Goal: Task Accomplishment & Management: Use online tool/utility

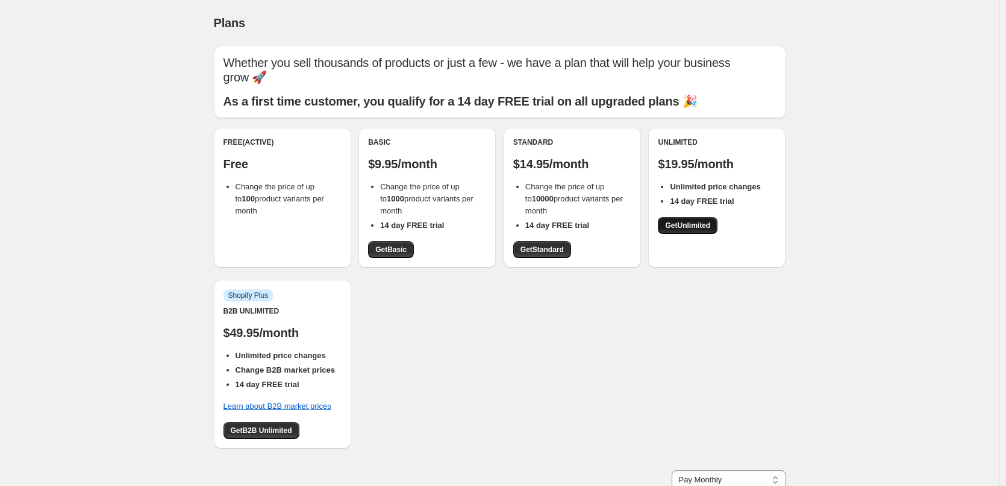
click at [698, 226] on span "Get Unlimited" at bounding box center [687, 226] width 45 height 10
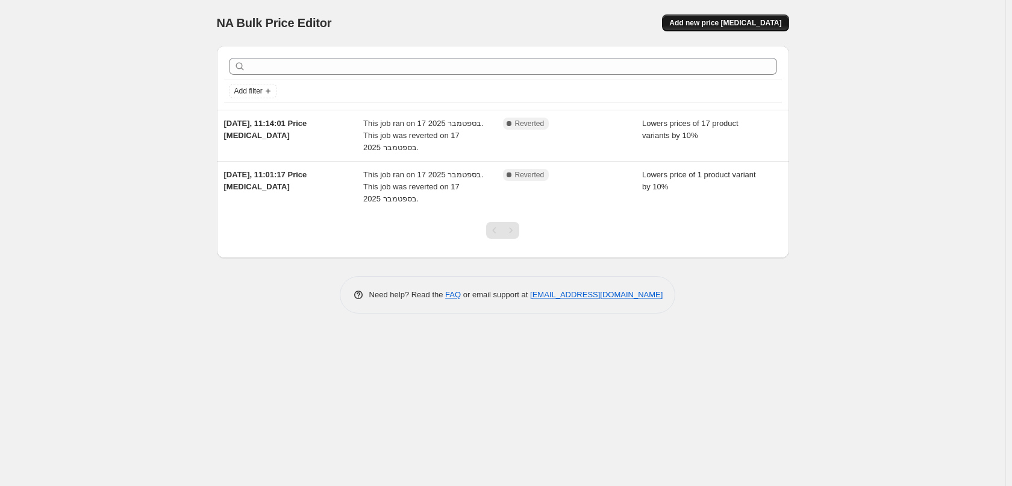
click at [730, 16] on button "Add new price [MEDICAL_DATA]" at bounding box center [725, 22] width 127 height 17
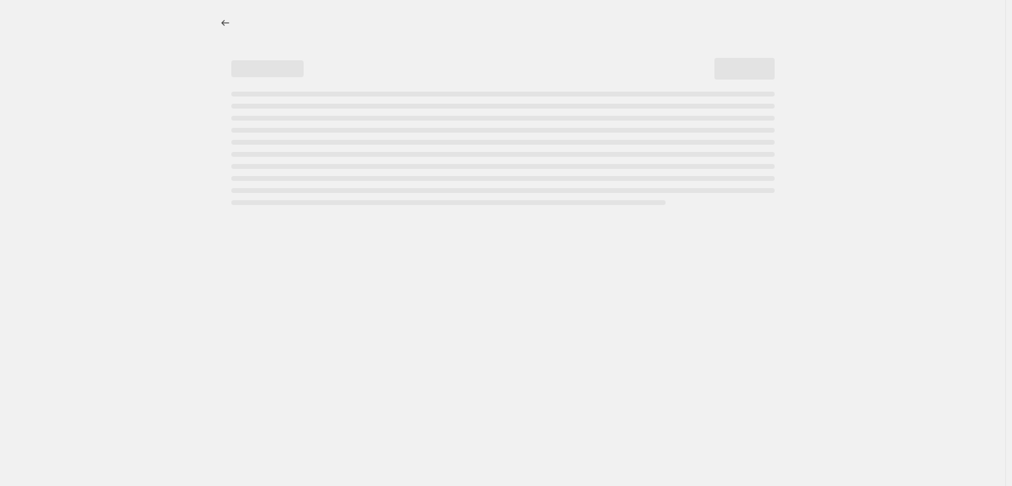
select select "percentage"
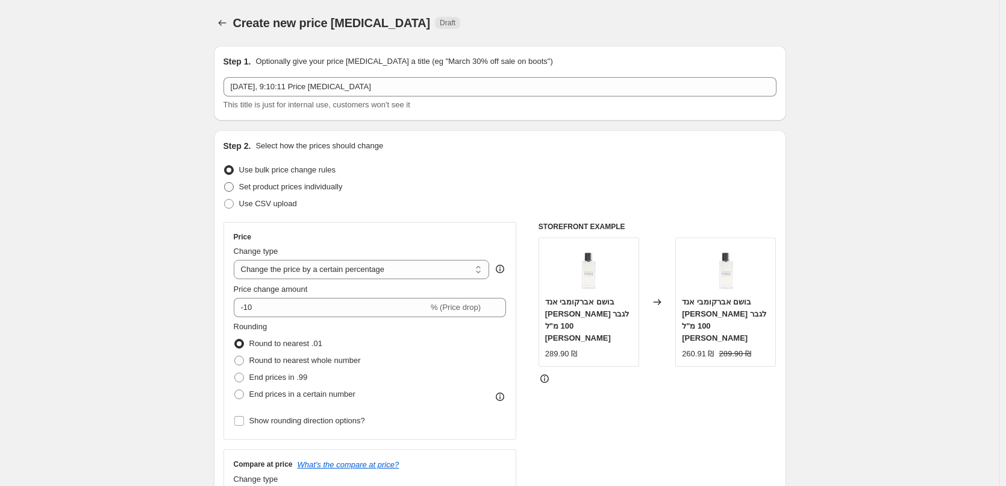
click at [307, 186] on span "Set product prices individually" at bounding box center [291, 186] width 104 height 9
click at [225, 183] on input "Set product prices individually" at bounding box center [224, 182] width 1 height 1
radio input "true"
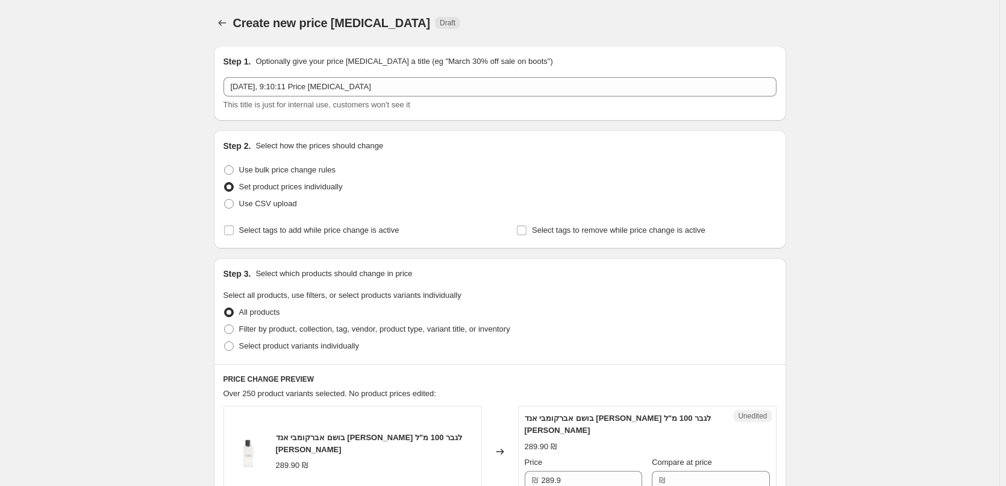
click at [250, 185] on span "Set product prices individually" at bounding box center [291, 186] width 104 height 9
click at [225, 183] on input "Set product prices individually" at bounding box center [224, 182] width 1 height 1
click at [253, 168] on span "Use bulk price change rules" at bounding box center [287, 169] width 96 height 9
click at [225, 166] on input "Use bulk price change rules" at bounding box center [224, 165] width 1 height 1
radio input "true"
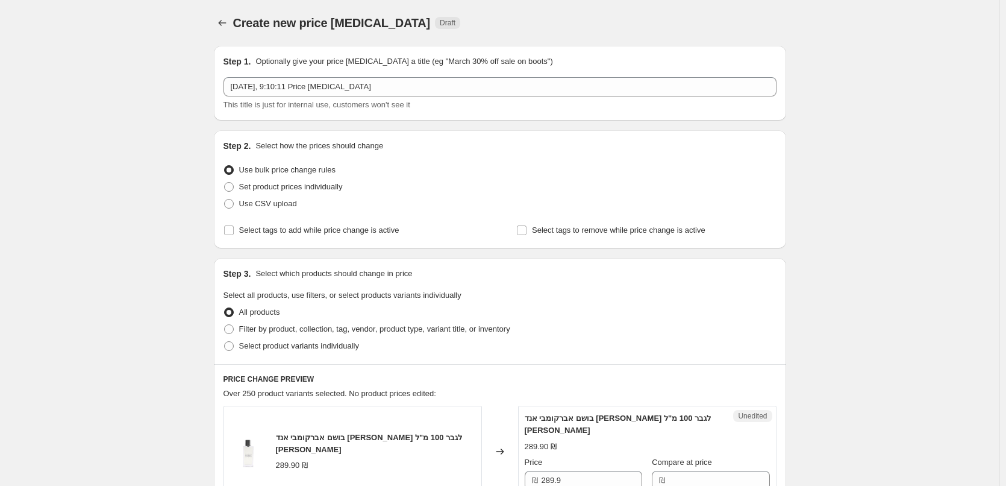
select select "percentage"
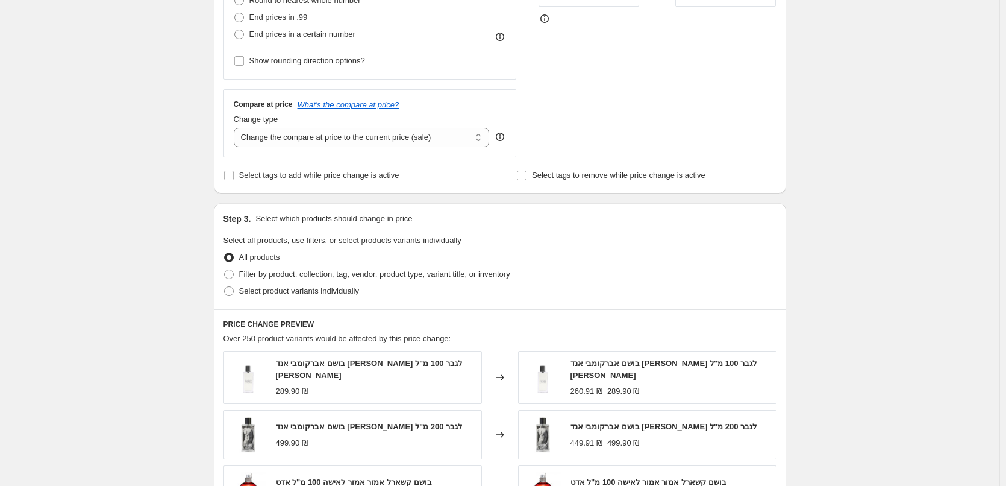
scroll to position [362, 0]
click at [435, 276] on span "Filter by product, collection, tag, vendor, product type, variant title, or inv…" at bounding box center [374, 272] width 271 height 9
click at [225, 268] on input "Filter by product, collection, tag, vendor, product type, variant title, or inv…" at bounding box center [224, 268] width 1 height 1
radio input "true"
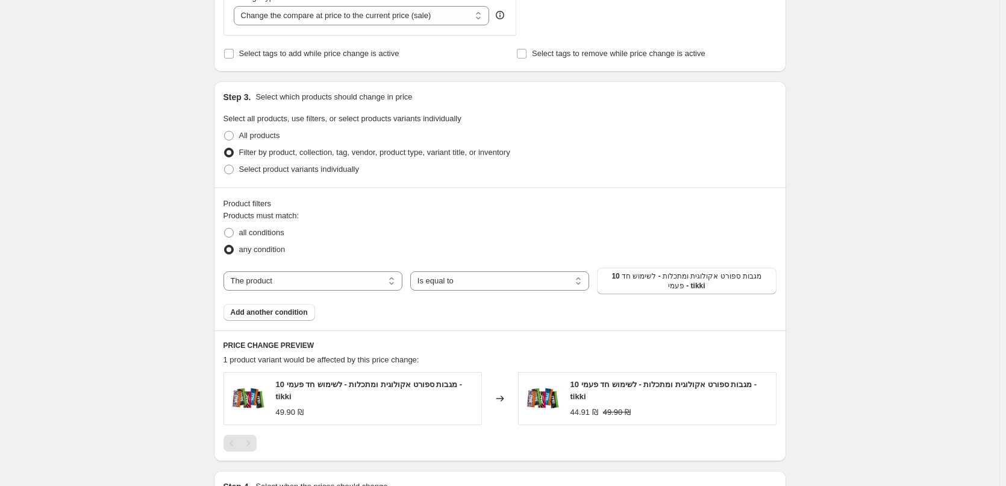
scroll to position [482, 0]
click at [260, 233] on span "all conditions" at bounding box center [261, 231] width 45 height 9
click at [225, 228] on input "all conditions" at bounding box center [224, 227] width 1 height 1
radio input "true"
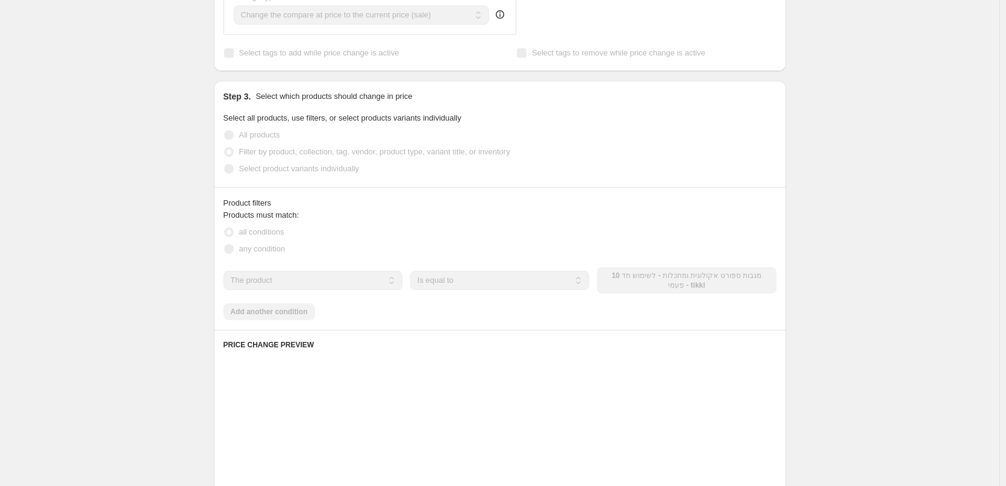
click at [257, 251] on span "any condition" at bounding box center [262, 248] width 46 height 9
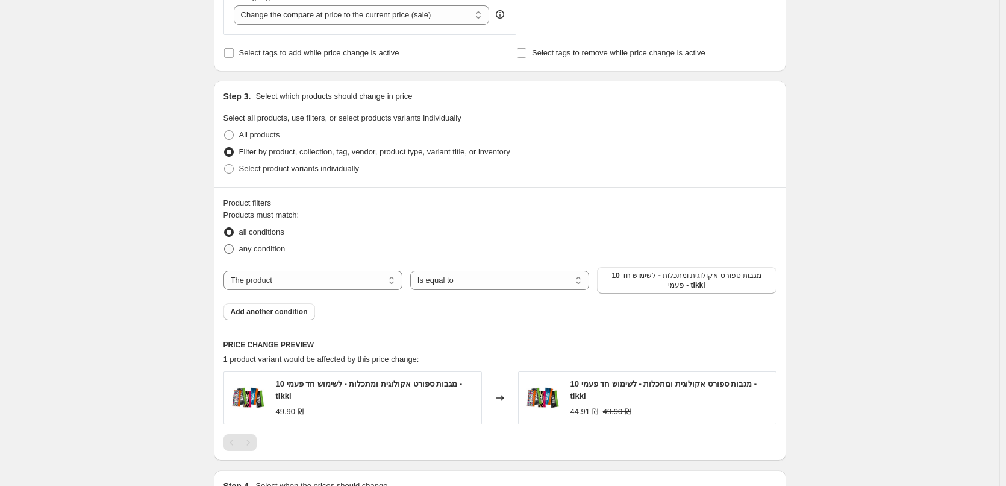
drag, startPoint x: 239, startPoint y: 251, endPoint x: 259, endPoint y: 252, distance: 19.9
click at [240, 251] on label "any condition" at bounding box center [255, 248] width 62 height 17
click at [248, 251] on span "any condition" at bounding box center [262, 248] width 46 height 9
click at [239, 248] on label "any condition" at bounding box center [255, 248] width 62 height 17
click at [225, 245] on input "any condition" at bounding box center [224, 244] width 1 height 1
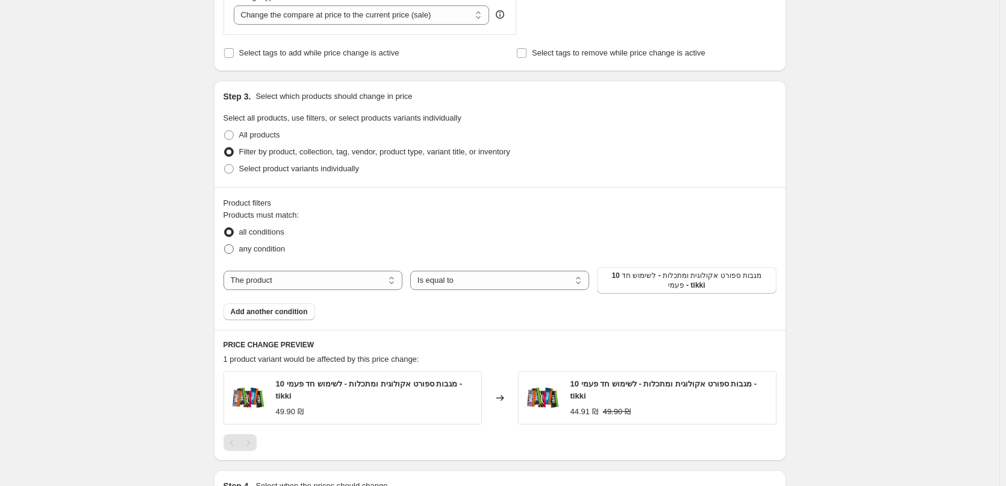
radio input "true"
click at [283, 284] on select "The product The product's collection The product's tag The product's vendor The…" at bounding box center [313, 280] width 179 height 19
select select "vendor"
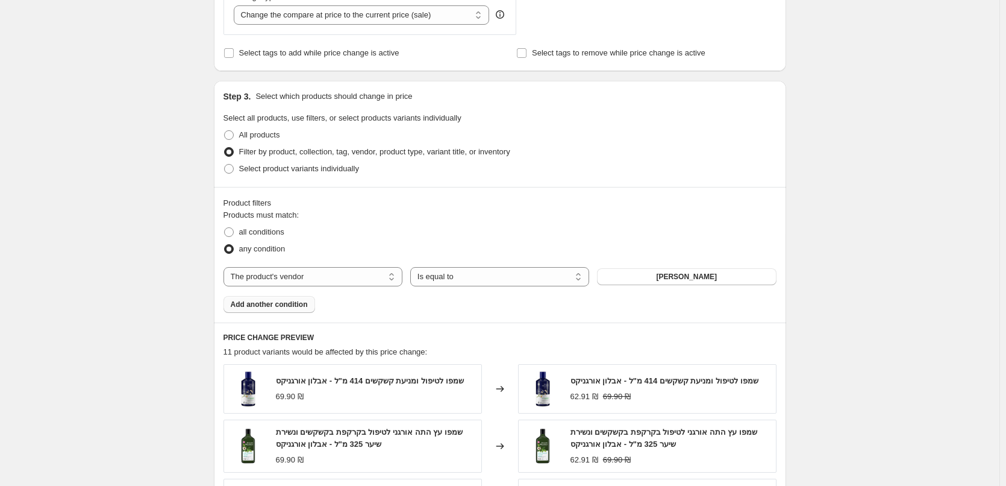
click at [295, 306] on span "Add another condition" at bounding box center [269, 304] width 77 height 10
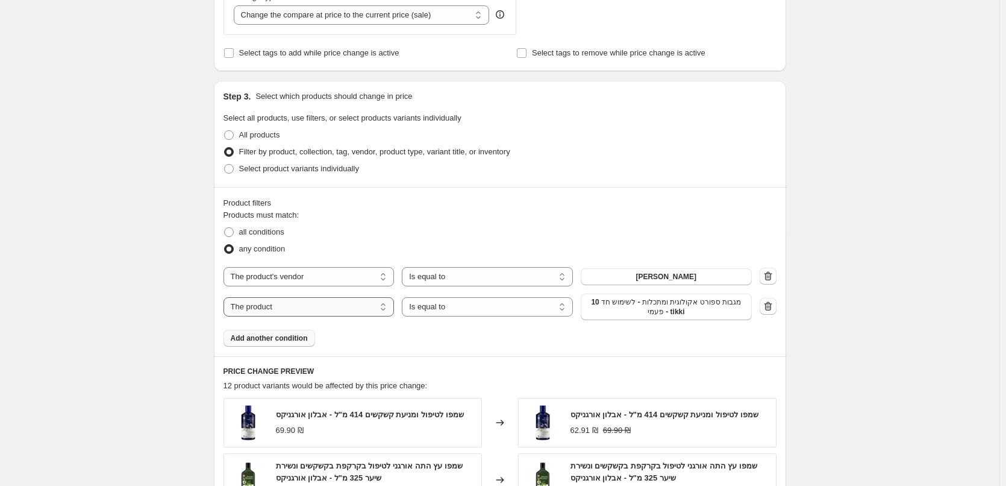
click at [317, 306] on select "The product The product's collection The product's tag The product's vendor The…" at bounding box center [309, 306] width 171 height 19
select select "collection"
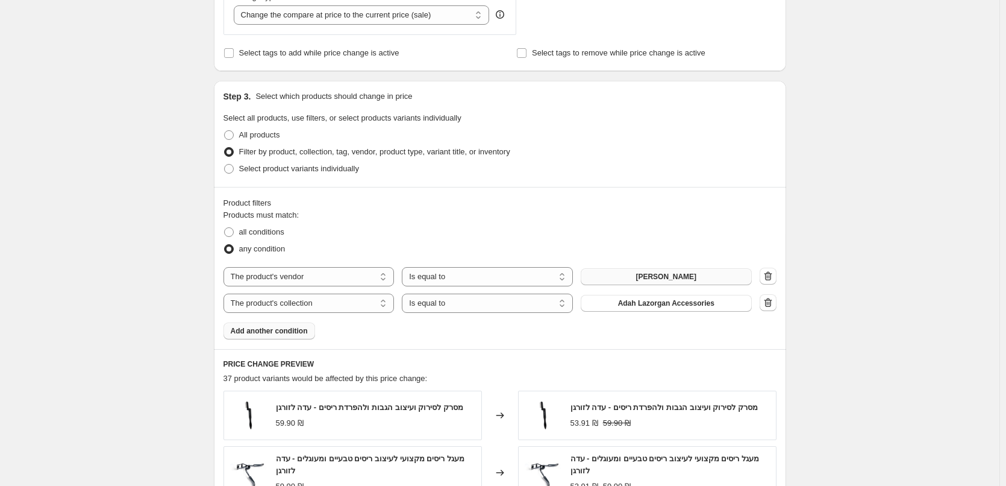
click at [700, 280] on button "אבלון אורגניקס" at bounding box center [666, 276] width 171 height 17
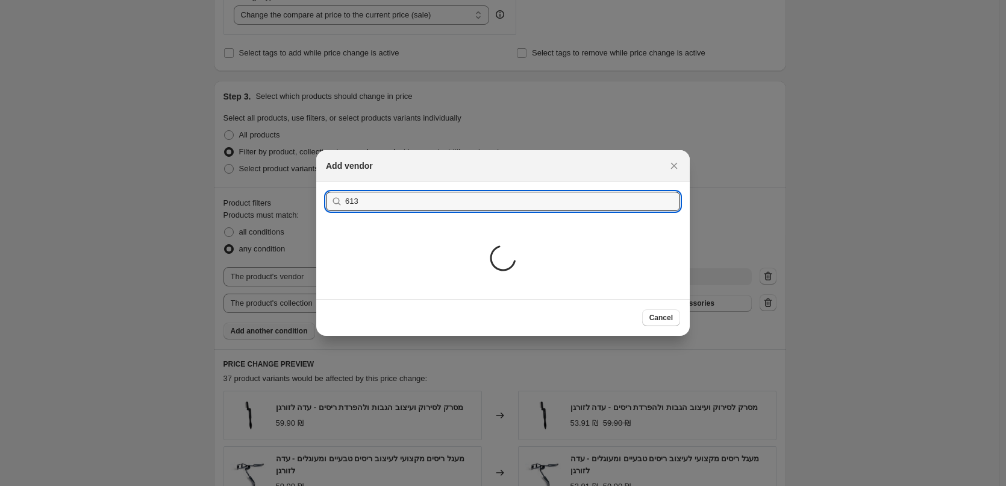
type input "613"
click at [472, 222] on div "Loading..." at bounding box center [503, 260] width 374 height 78
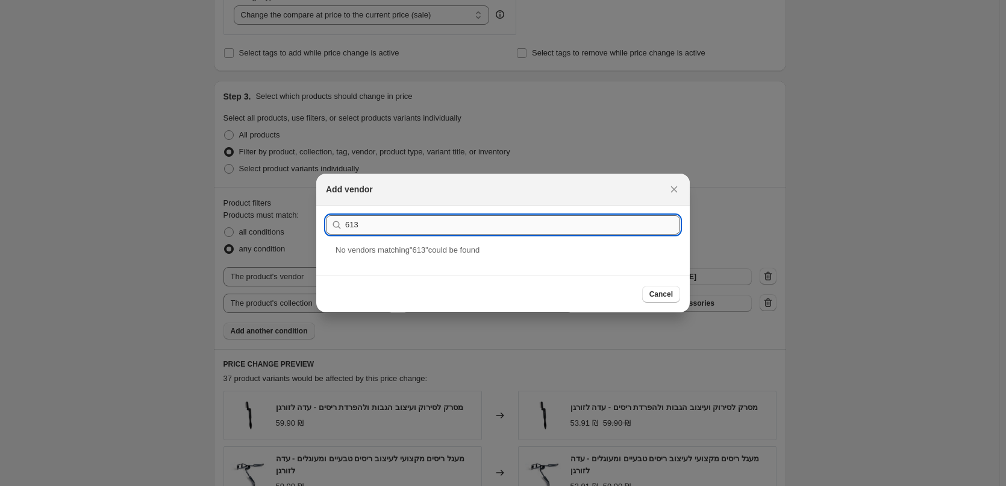
click at [456, 229] on input "613" at bounding box center [512, 224] width 335 height 19
click at [451, 230] on input "61" at bounding box center [512, 224] width 335 height 19
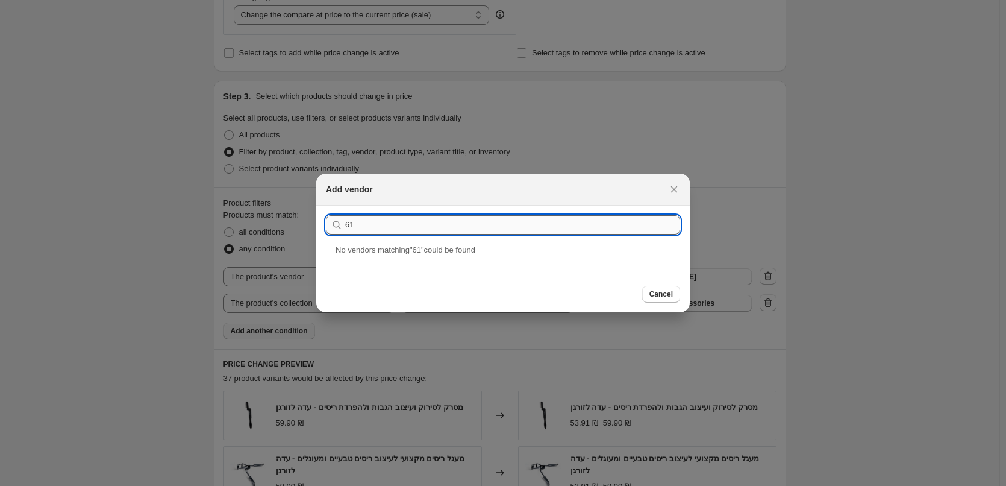
click at [451, 230] on input "61" at bounding box center [512, 224] width 335 height 19
click at [451, 230] on input "s" at bounding box center [512, 224] width 335 height 19
click at [451, 230] on input "aa" at bounding box center [512, 224] width 335 height 19
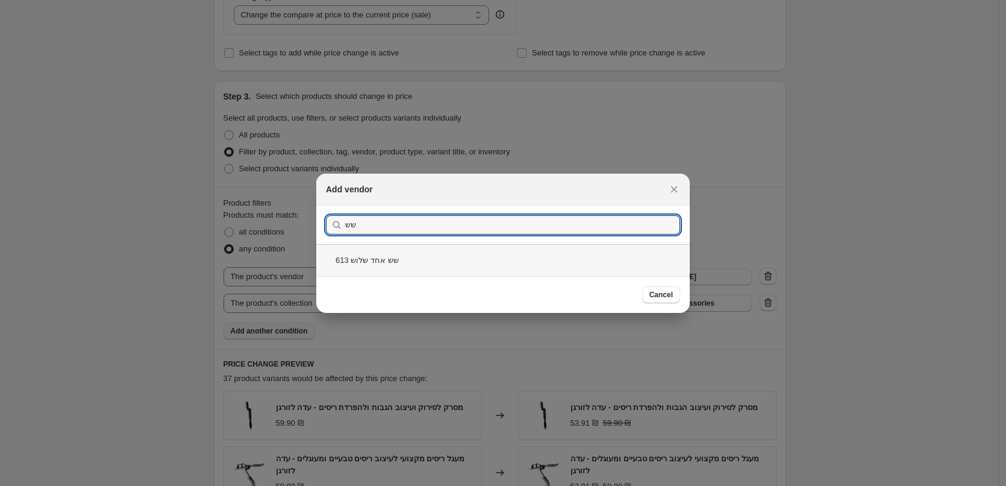
type input "שש"
click at [405, 258] on div "שש אחד שלוש 613" at bounding box center [503, 260] width 374 height 32
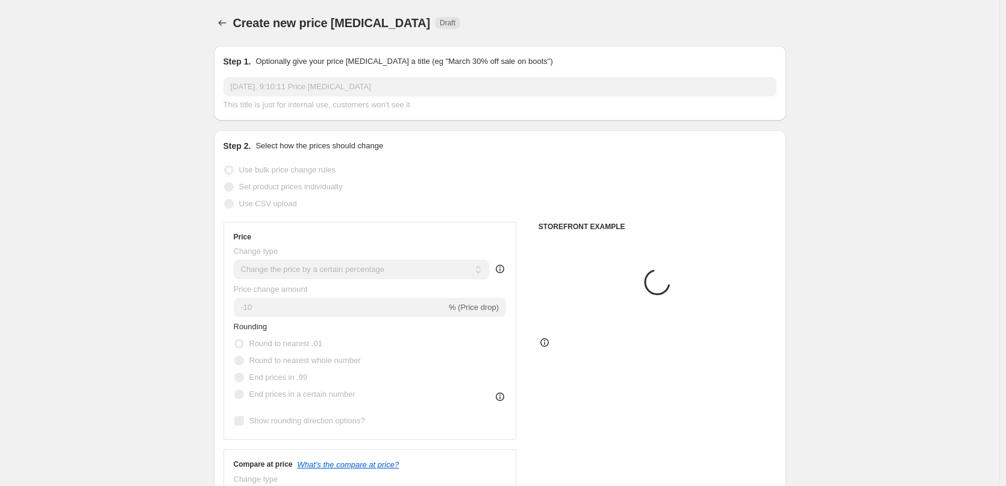
scroll to position [482, 0]
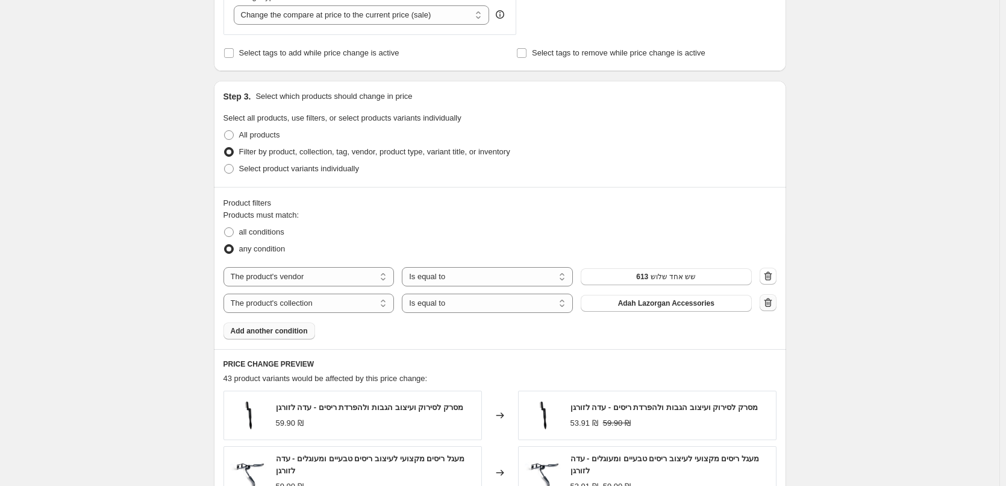
click at [773, 304] on icon "button" at bounding box center [768, 302] width 12 height 12
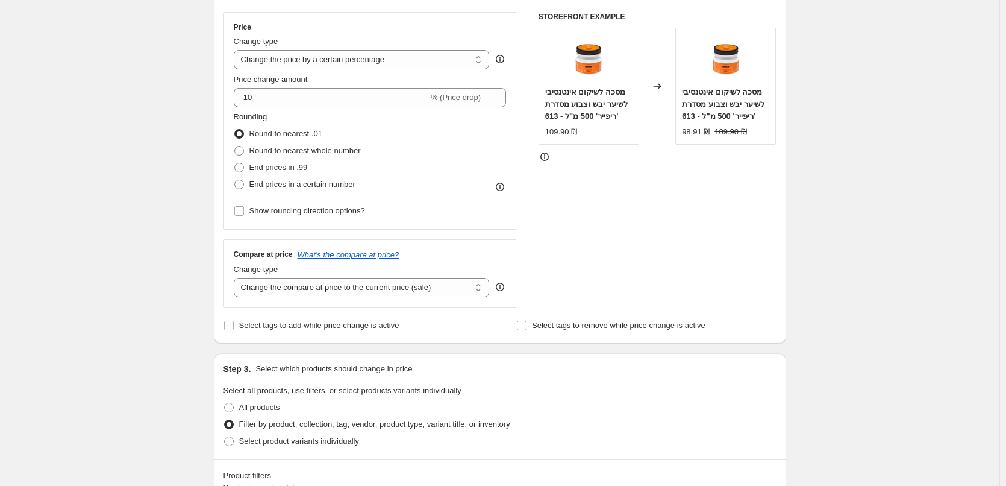
scroll to position [181, 0]
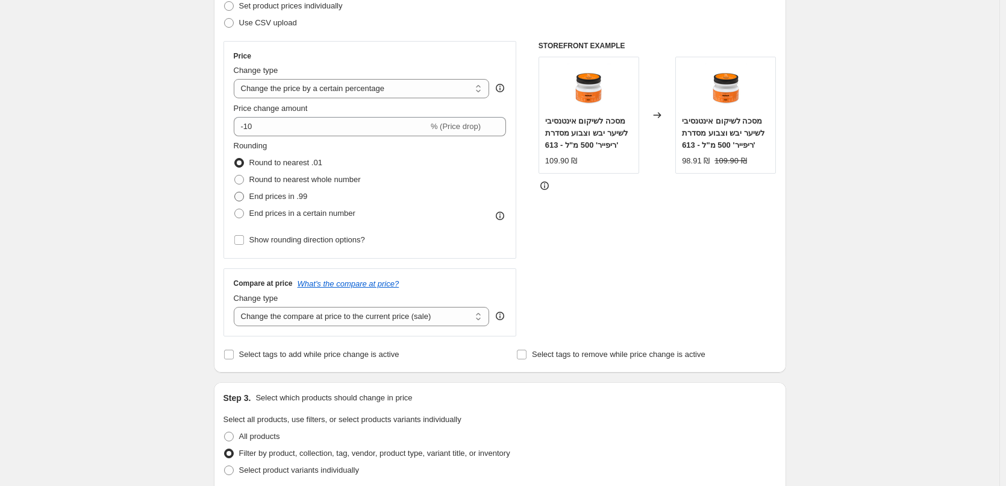
click at [262, 195] on span "End prices in .99" at bounding box center [278, 196] width 58 height 9
click at [235, 192] on input "End prices in .99" at bounding box center [234, 192] width 1 height 1
radio input "true"
click at [289, 215] on span "End prices in a certain number" at bounding box center [302, 212] width 106 height 9
click at [235, 209] on input "End prices in a certain number" at bounding box center [234, 208] width 1 height 1
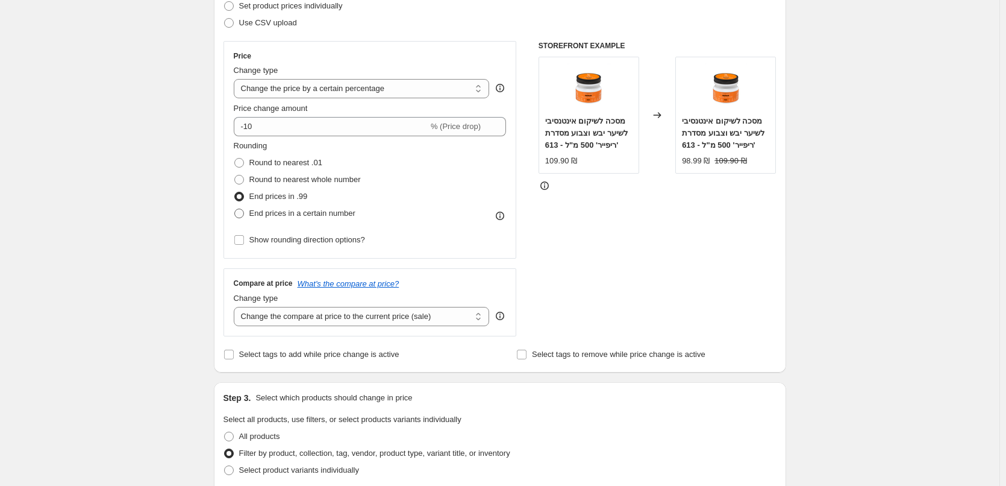
radio input "true"
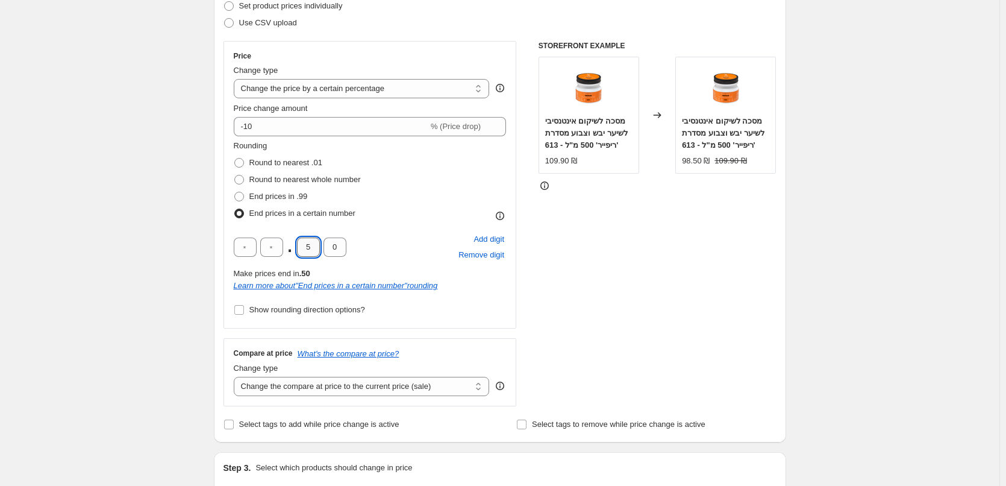
click at [313, 244] on input "5" at bounding box center [308, 246] width 23 height 19
drag, startPoint x: 313, startPoint y: 243, endPoint x: 299, endPoint y: 241, distance: 13.5
click at [299, 241] on input "5" at bounding box center [308, 246] width 23 height 19
type input "9"
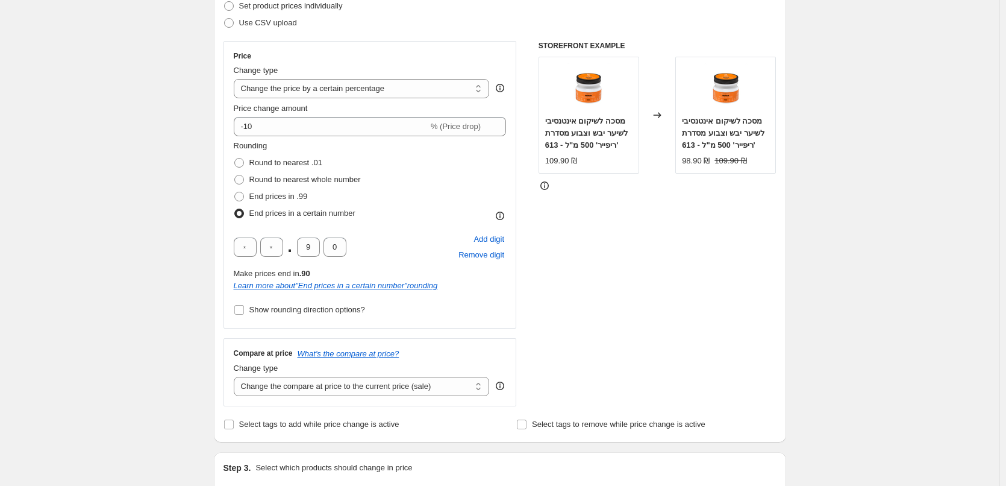
click at [419, 201] on div "Rounding Round to nearest .01 Round to nearest whole number End prices in .99 E…" at bounding box center [370, 181] width 273 height 82
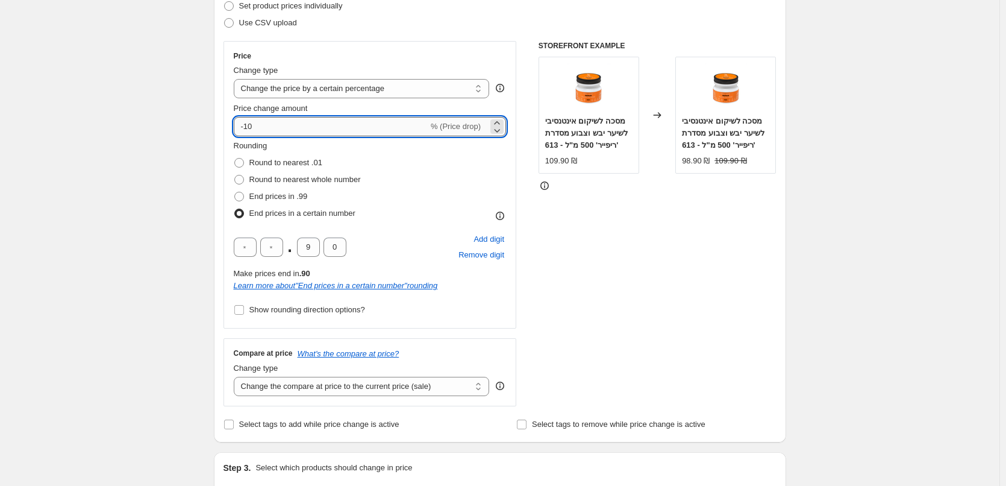
click at [268, 124] on input "-10" at bounding box center [331, 126] width 195 height 19
type input "10"
click at [786, 321] on div "Step 2. Select how the prices should change Use bulk price change rules Set pro…" at bounding box center [500, 195] width 572 height 493
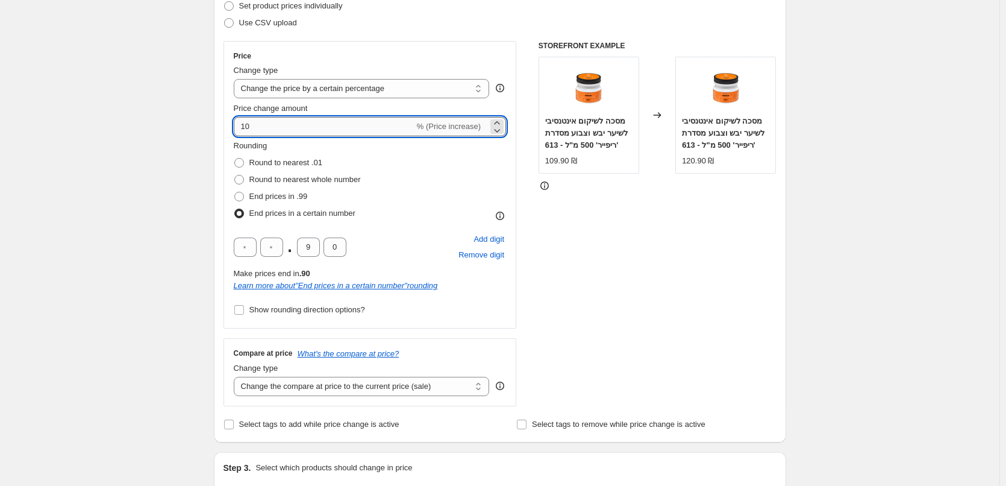
click at [285, 123] on input "10" at bounding box center [324, 126] width 181 height 19
click at [398, 387] on select "Change the compare at price to the current price (sale) Change the compare at p…" at bounding box center [362, 386] width 256 height 19
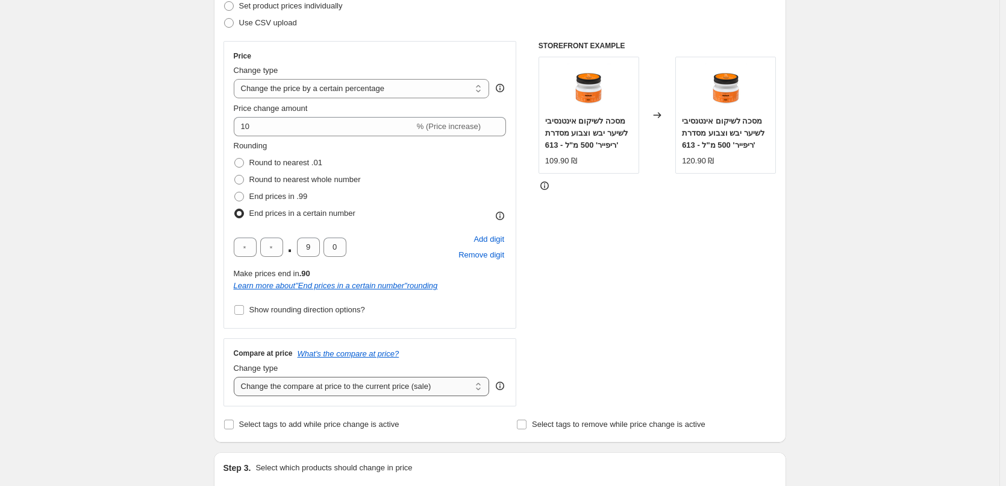
click at [236, 377] on select "Change the compare at price to the current price (sale) Change the compare at p…" at bounding box center [362, 386] width 256 height 19
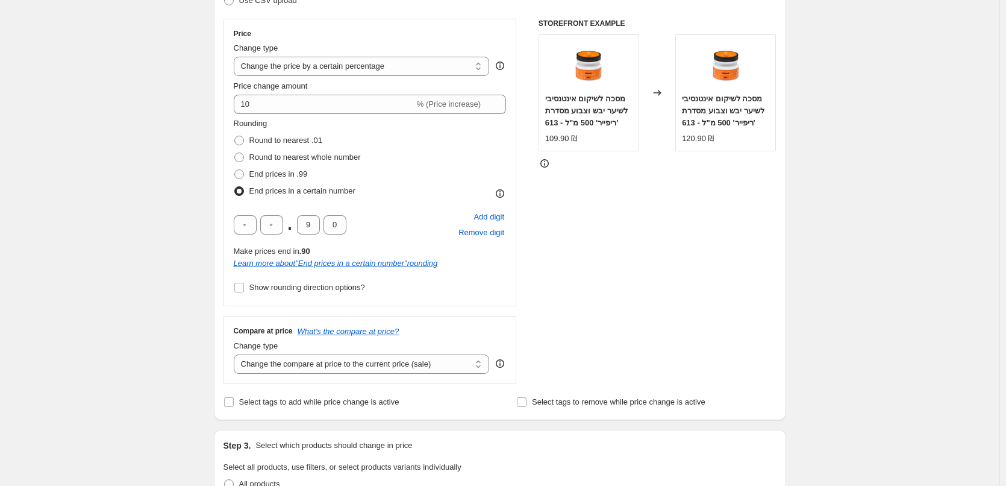
scroll to position [121, 0]
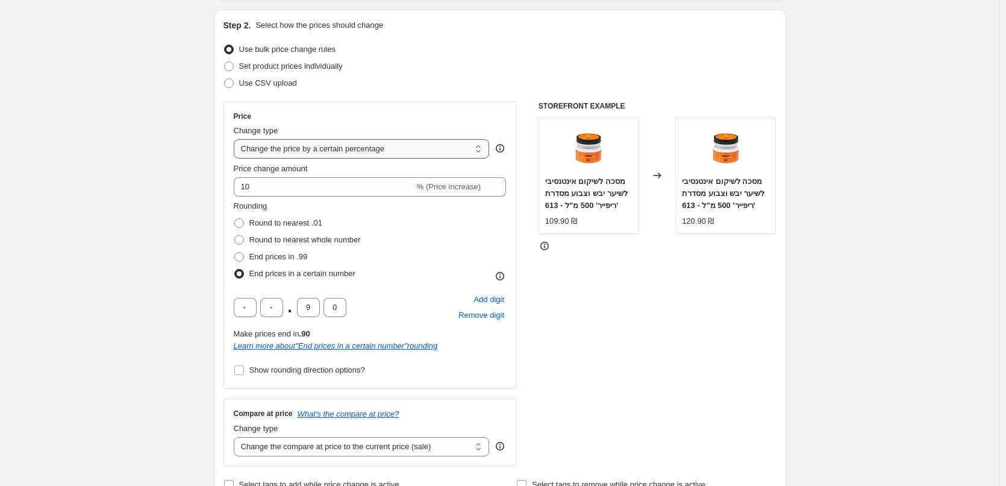
click at [377, 149] on select "Change the price to a certain amount Change the price by a certain amount Chang…" at bounding box center [362, 148] width 256 height 19
click at [236, 139] on select "Change the price to a certain amount Change the price by a certain amount Chang…" at bounding box center [362, 148] width 256 height 19
click at [341, 152] on select "Change the price to a certain amount Change the price by a certain amount Chang…" at bounding box center [362, 148] width 256 height 19
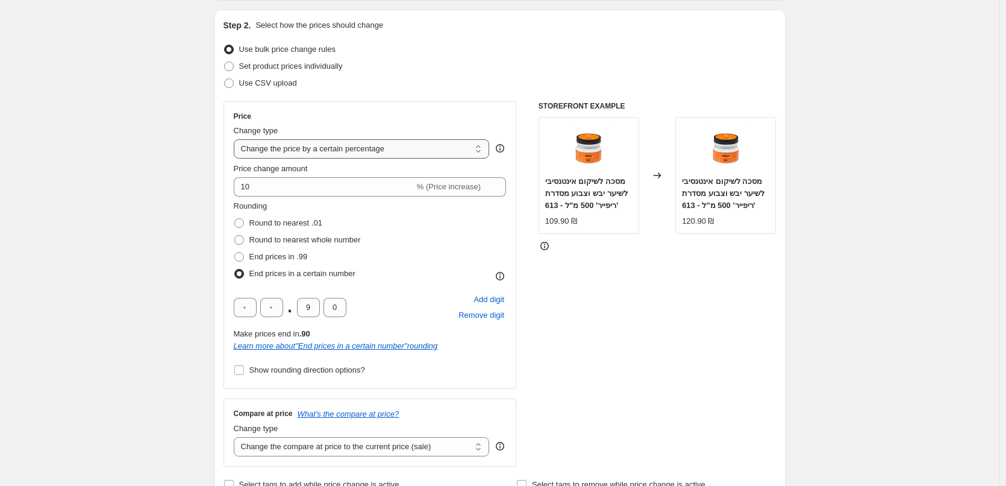
click at [236, 139] on select "Change the price to a certain amount Change the price by a certain amount Chang…" at bounding box center [362, 148] width 256 height 19
click at [309, 191] on input "10" at bounding box center [324, 186] width 181 height 19
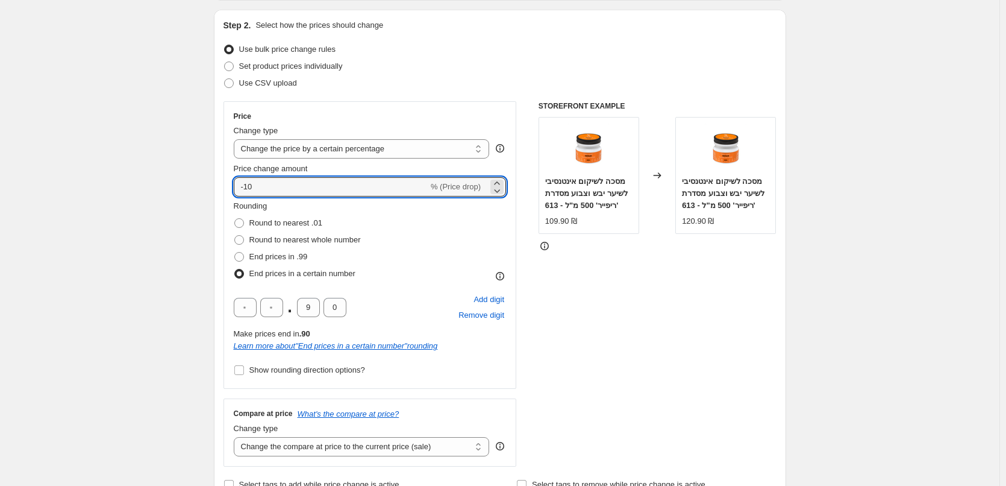
click at [623, 302] on div "STOREFRONT EXAMPLE מסכה לשיקום אינטנסיבי לשיער יבש וצבוע מסדרת 'ריפייר' 500 מ"ל…" at bounding box center [658, 283] width 238 height 365
click at [307, 181] on input "-10" at bounding box center [331, 186] width 195 height 19
click at [499, 186] on icon at bounding box center [497, 190] width 12 height 12
click at [500, 183] on icon at bounding box center [496, 182] width 5 height 3
click at [501, 181] on icon at bounding box center [497, 183] width 12 height 12
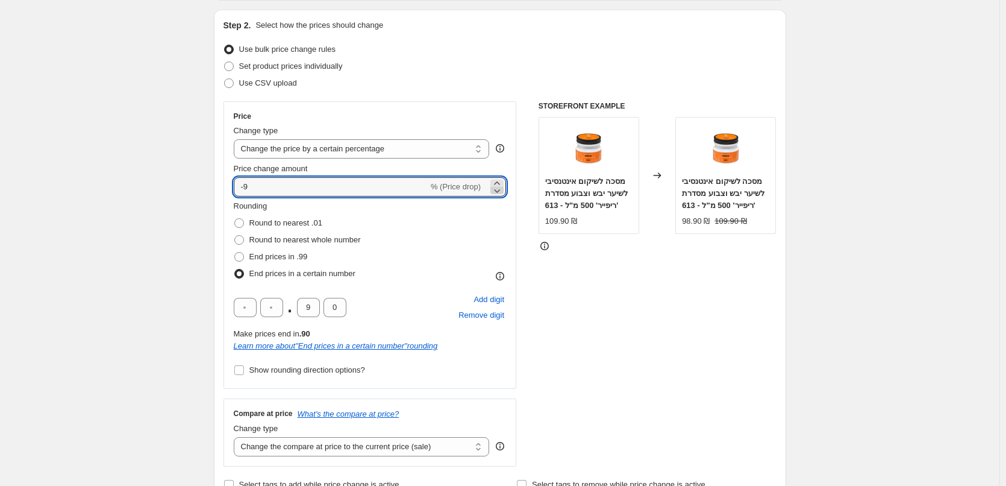
click at [501, 192] on icon at bounding box center [498, 191] width 6 height 4
type input "-10"
click at [672, 312] on div "STOREFRONT EXAMPLE מסכה לשיקום אינטנסיבי לשיער יבש וצבוע מסדרת 'ריפייר' 500 מ"ל…" at bounding box center [658, 283] width 238 height 365
click at [285, 180] on input "-10" at bounding box center [331, 186] width 195 height 19
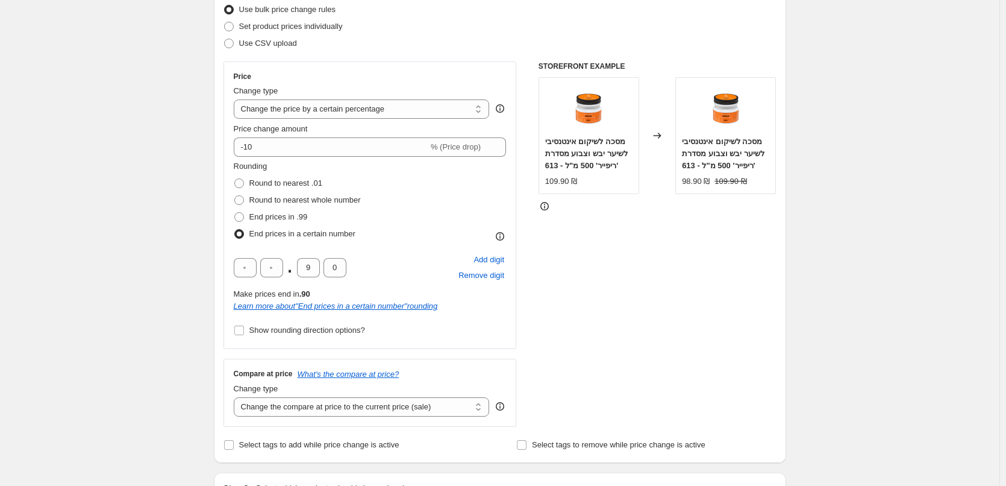
scroll to position [181, 0]
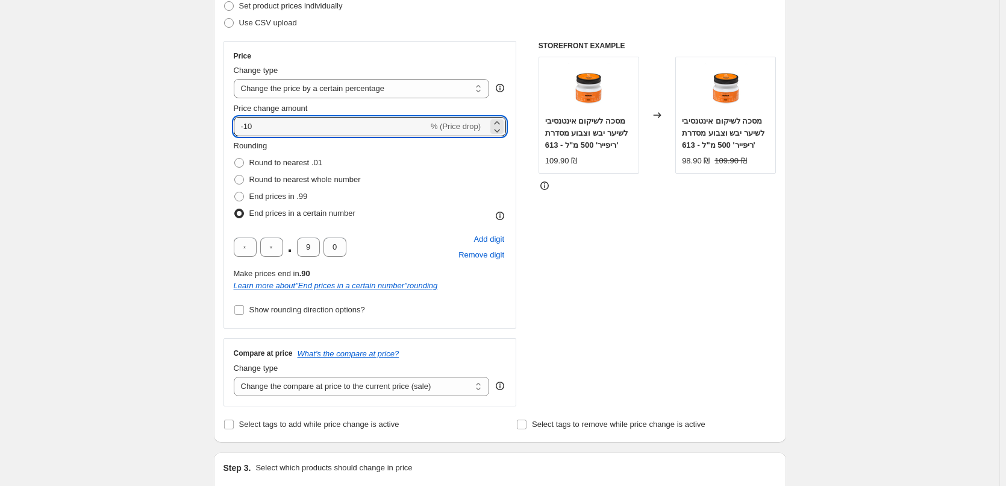
drag, startPoint x: 295, startPoint y: 125, endPoint x: 182, endPoint y: 110, distance: 114.3
click at [306, 133] on input "-10" at bounding box center [331, 126] width 195 height 19
click at [297, 136] on input "-10" at bounding box center [331, 126] width 195 height 19
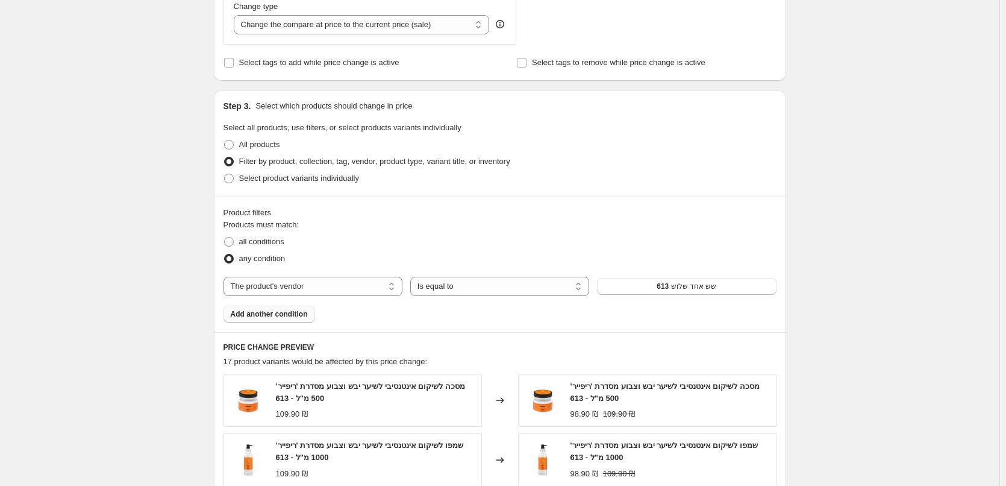
click at [727, 129] on fieldset "Select all products, use filters, or select products variants individually All …" at bounding box center [500, 154] width 553 height 65
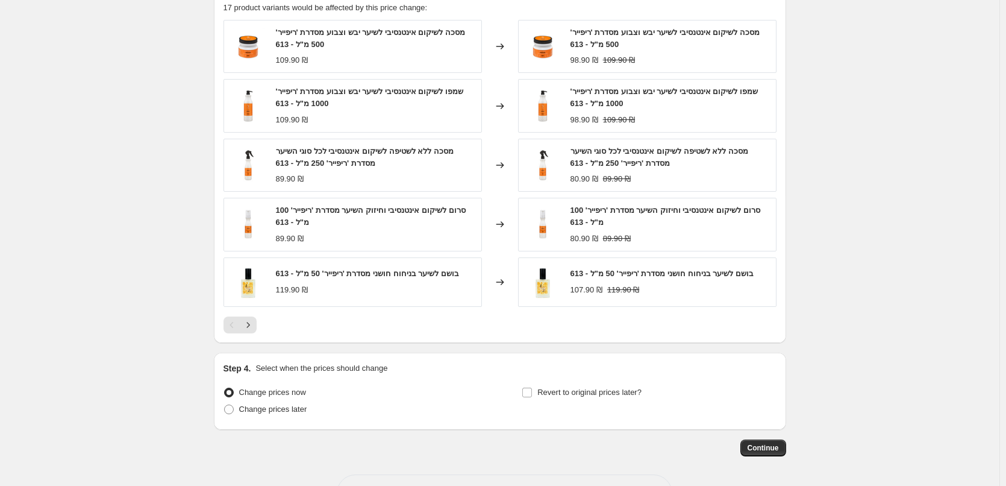
scroll to position [941, 0]
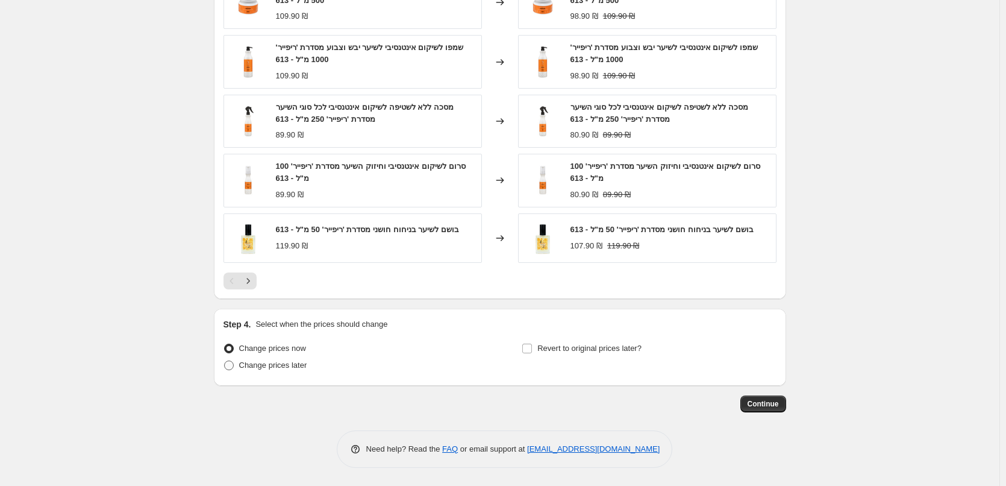
click at [293, 364] on span "Change prices later" at bounding box center [273, 364] width 68 height 9
click at [225, 361] on input "Change prices later" at bounding box center [224, 360] width 1 height 1
radio input "true"
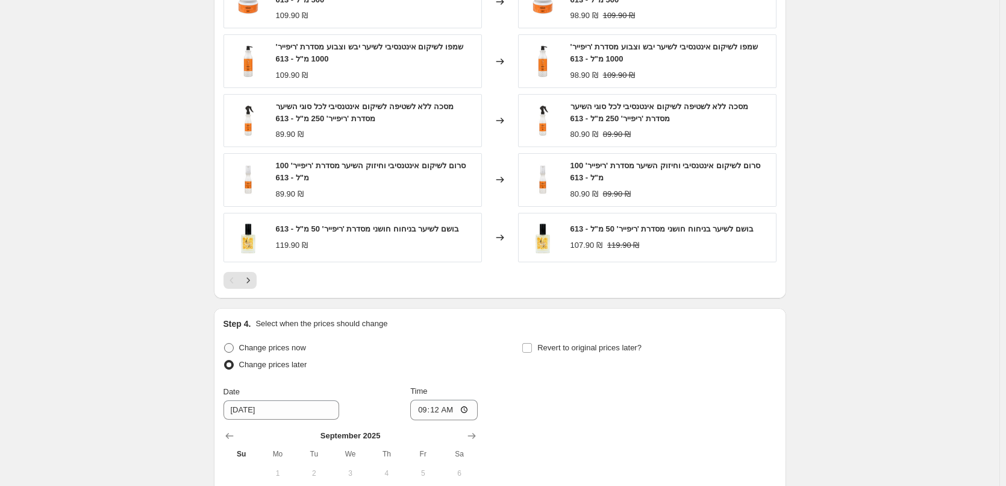
click at [295, 345] on span "Change prices now" at bounding box center [272, 347] width 67 height 9
click at [225, 343] on input "Change prices now" at bounding box center [224, 343] width 1 height 1
radio input "true"
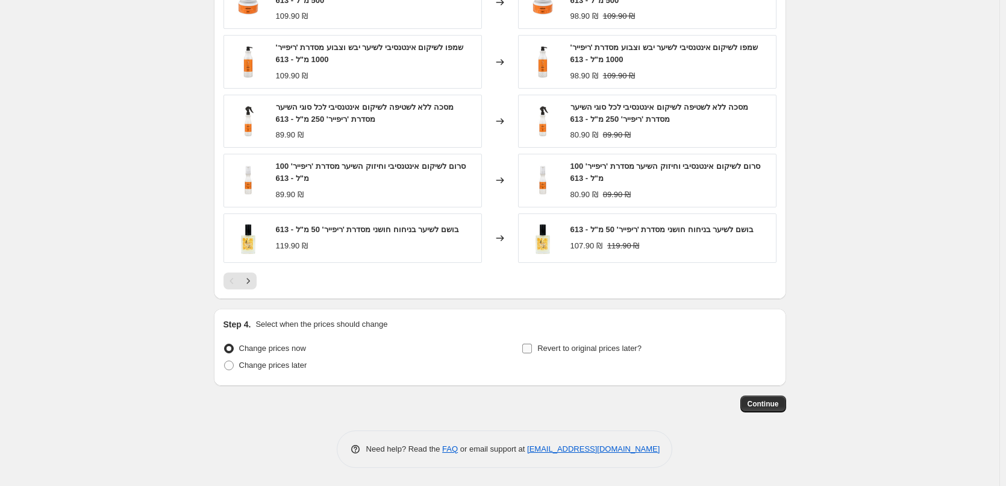
click at [587, 352] on span "Revert to original prices later?" at bounding box center [589, 347] width 104 height 9
click at [532, 352] on input "Revert to original prices later?" at bounding box center [527, 348] width 10 height 10
checkbox input "true"
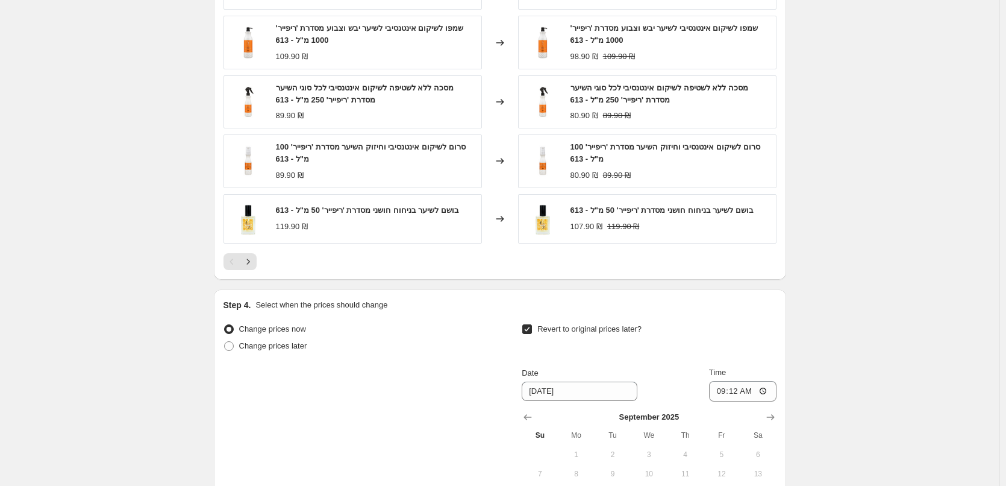
scroll to position [1121, 0]
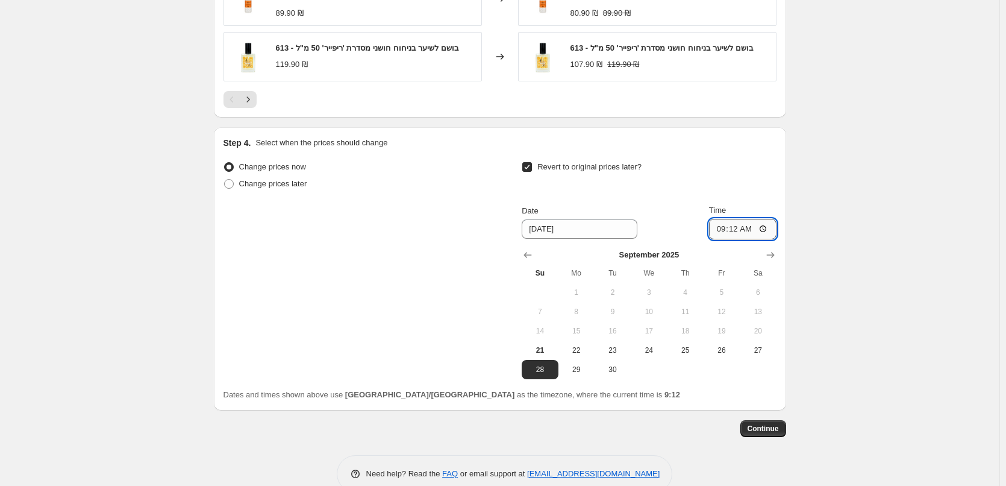
click at [760, 227] on input "09:12" at bounding box center [742, 229] width 67 height 20
type input "10:00"
click at [595, 236] on input "9/28/2025" at bounding box center [580, 228] width 116 height 19
drag, startPoint x: 581, startPoint y: 235, endPoint x: 487, endPoint y: 232, distance: 94.7
click at [487, 232] on div "Change prices now Change prices later Revert to original prices later? Date 9/2…" at bounding box center [500, 268] width 553 height 221
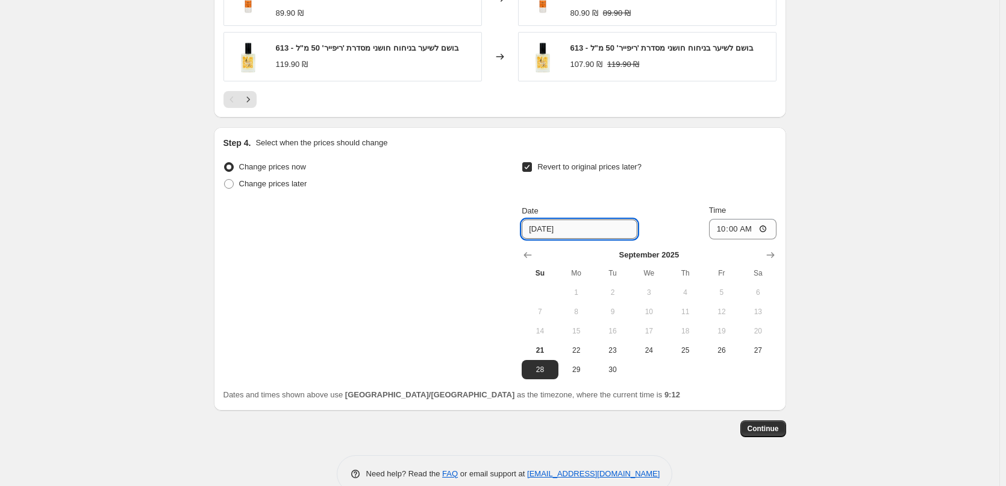
click at [567, 229] on input "9/28/2025" at bounding box center [580, 228] width 116 height 19
click at [770, 429] on span "Continue" at bounding box center [763, 429] width 31 height 10
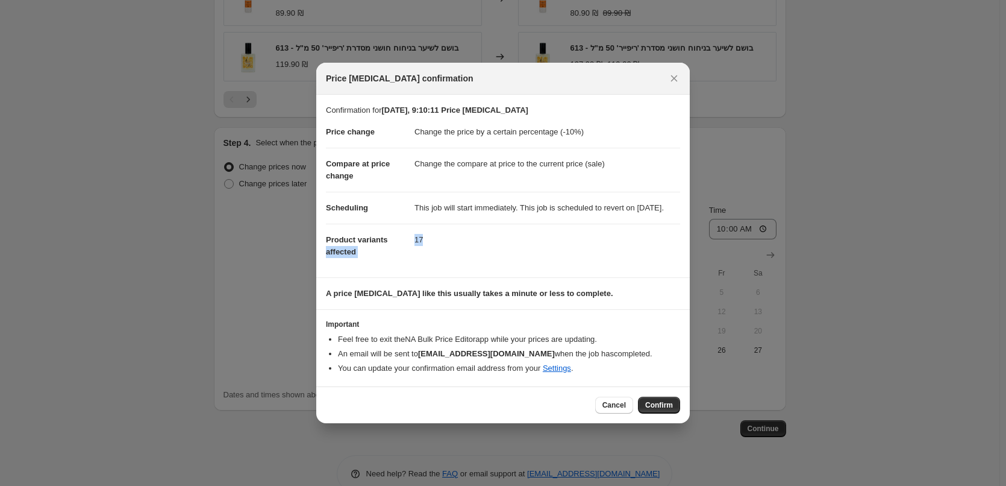
drag, startPoint x: 428, startPoint y: 247, endPoint x: 402, endPoint y: 243, distance: 26.8
click at [402, 243] on dl "Price change Change the price by a certain percentage (-10%) Compare at price c…" at bounding box center [503, 191] width 354 height 151
click at [472, 243] on dd "17" at bounding box center [548, 240] width 266 height 32
click at [623, 230] on dd "17" at bounding box center [548, 240] width 266 height 32
drag, startPoint x: 537, startPoint y: 210, endPoint x: 390, endPoint y: 87, distance: 191.3
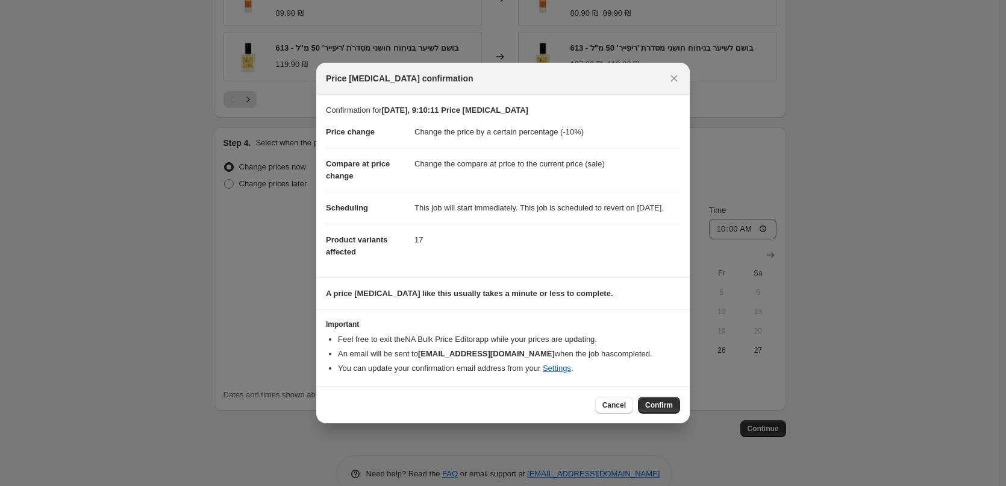
click at [391, 88] on div "Price change job confirmation Confirmation for 21 בספט׳ 2025, 9:10:11 Price cha…" at bounding box center [503, 243] width 374 height 360
click at [619, 329] on h3 "Important" at bounding box center [503, 324] width 354 height 10
drag, startPoint x: 504, startPoint y: 360, endPoint x: 408, endPoint y: 353, distance: 96.1
click at [408, 353] on li "An email will be sent to bar@dealcosmetics.co.il when the job has completed ." at bounding box center [509, 354] width 342 height 12
click at [423, 356] on b "bar@dealcosmetics.co.il" at bounding box center [486, 353] width 137 height 9
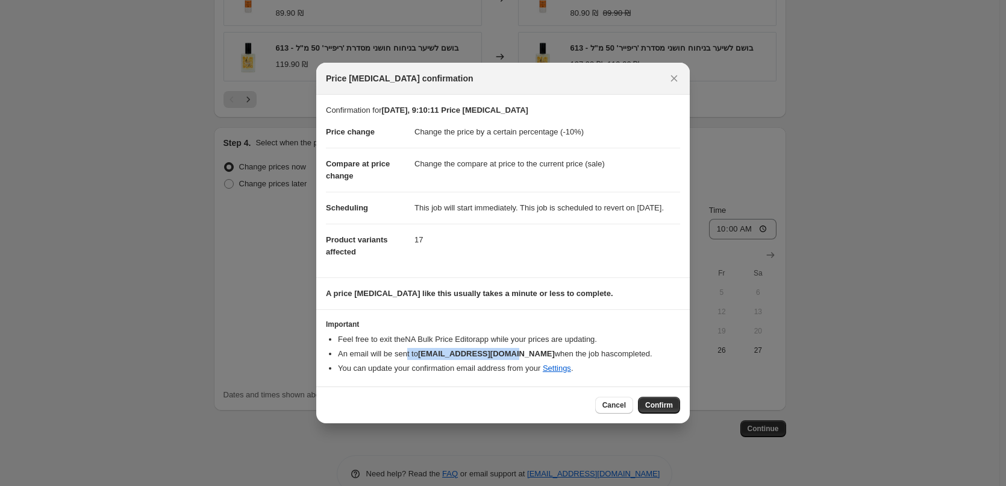
click at [439, 358] on b "bar@dealcosmetics.co.il" at bounding box center [486, 353] width 137 height 9
click at [661, 410] on span "Confirm" at bounding box center [659, 405] width 28 height 10
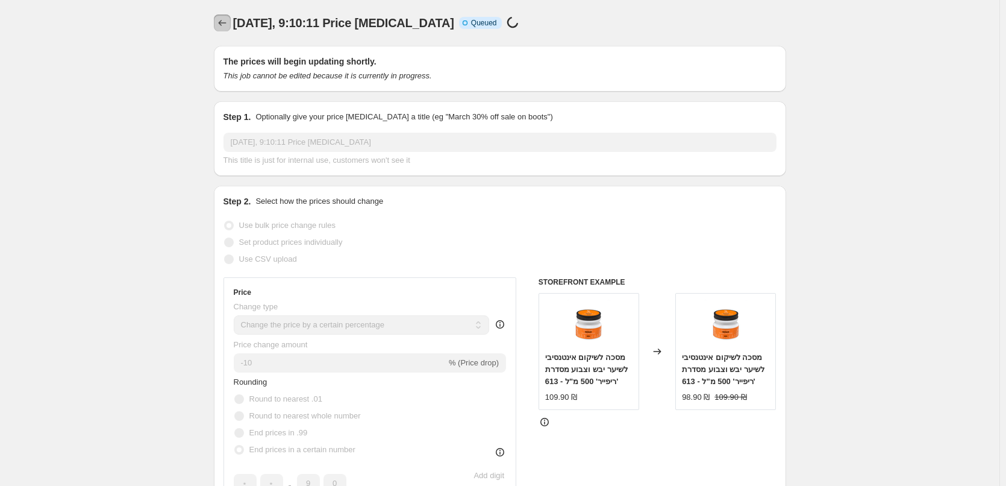
click at [227, 22] on icon "Price change jobs" at bounding box center [222, 23] width 12 height 12
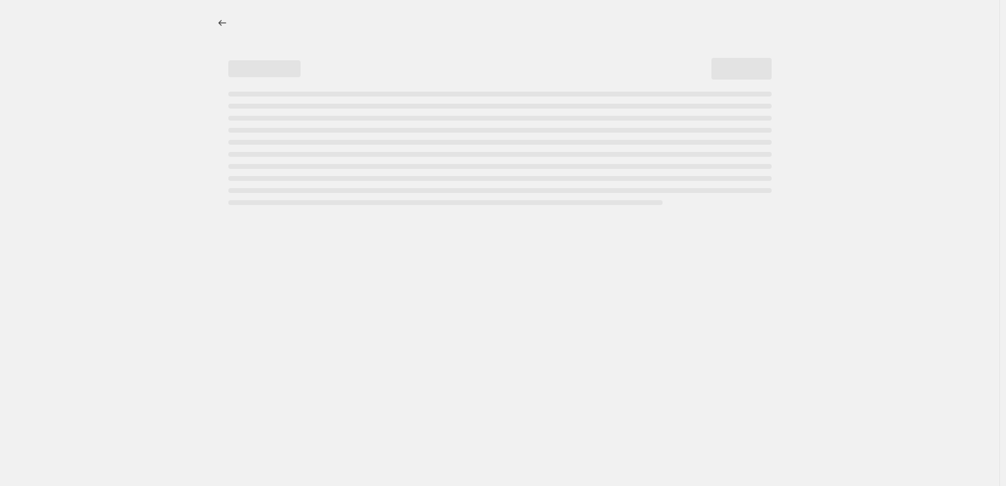
select select "percentage"
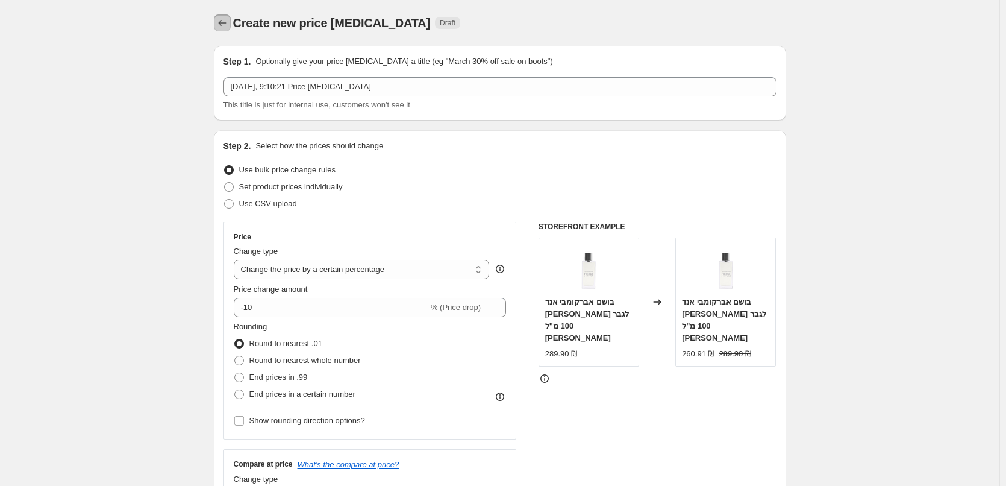
click at [225, 23] on icon "Price change jobs" at bounding box center [222, 23] width 12 height 12
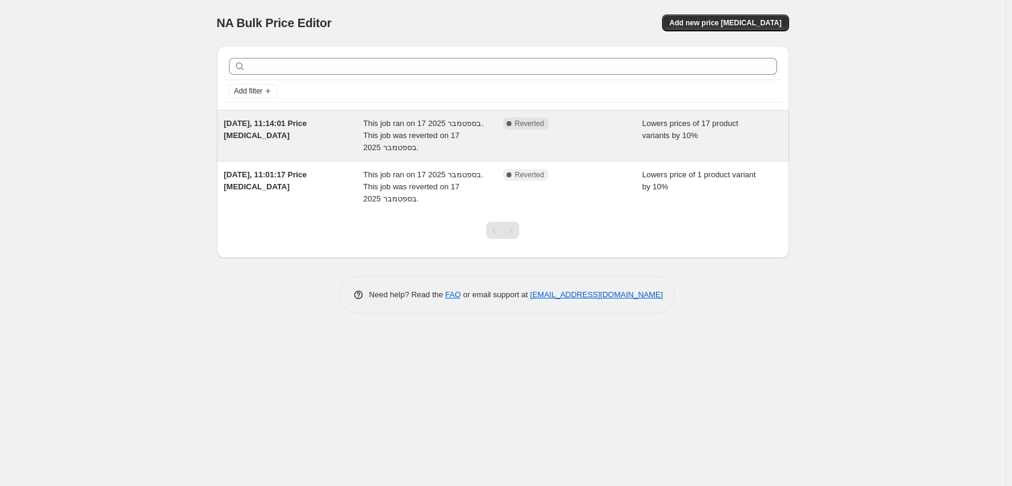
click at [284, 140] on div "[DATE], 11:14:01 Price [MEDICAL_DATA]" at bounding box center [294, 136] width 140 height 36
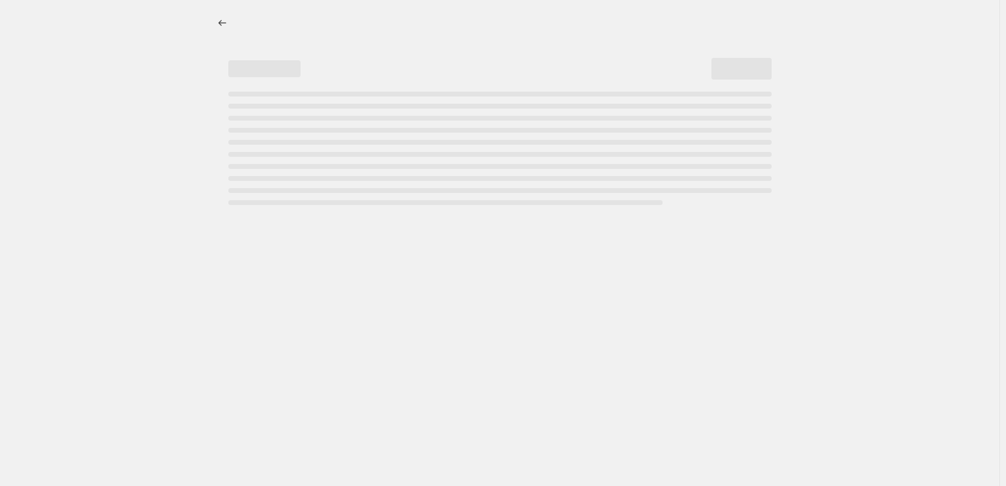
select select "percentage"
select select "collection"
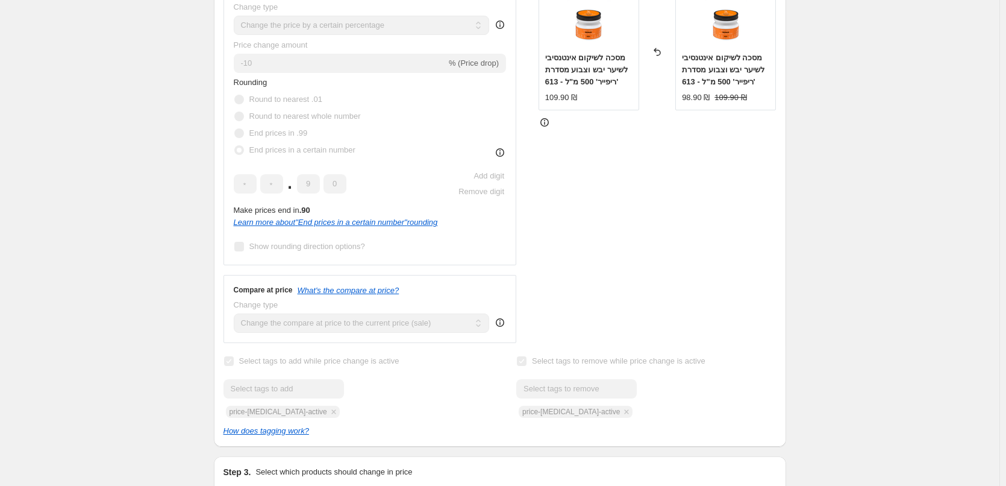
scroll to position [181, 0]
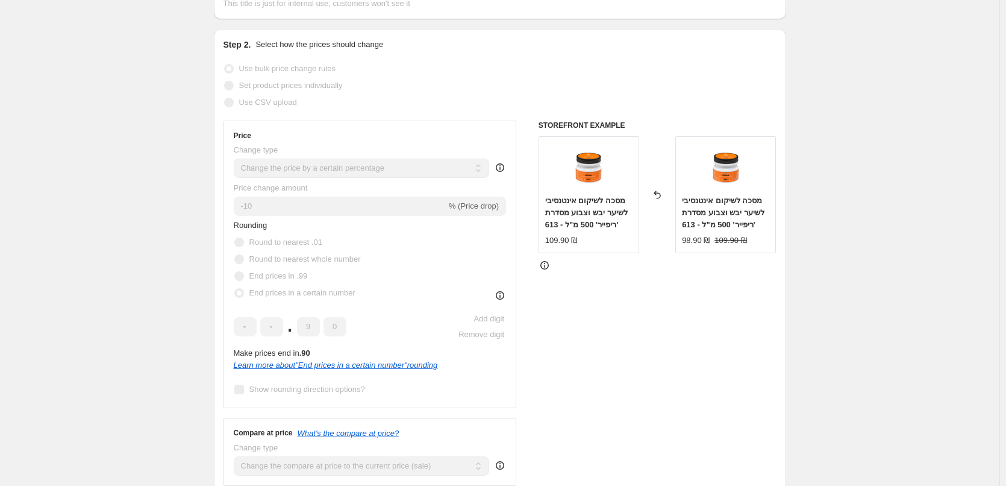
select select "percentage"
select select "collection"
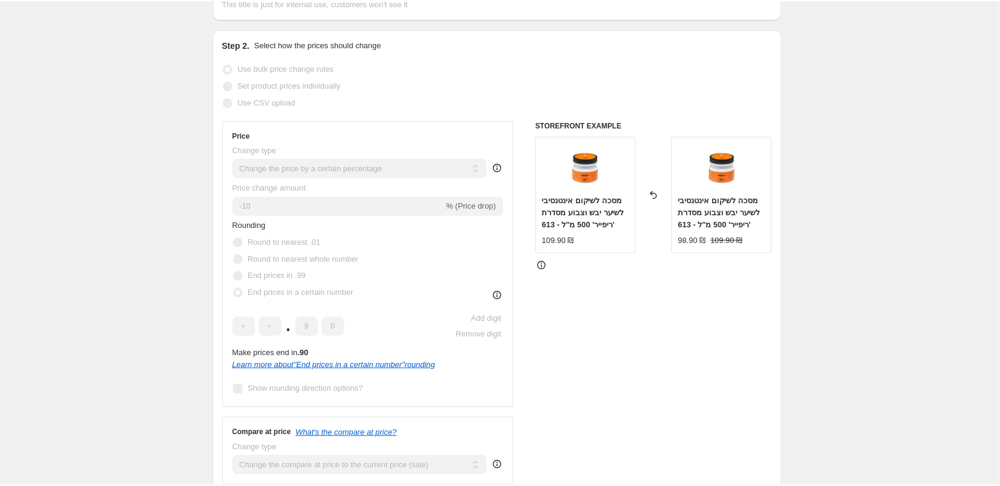
scroll to position [0, 0]
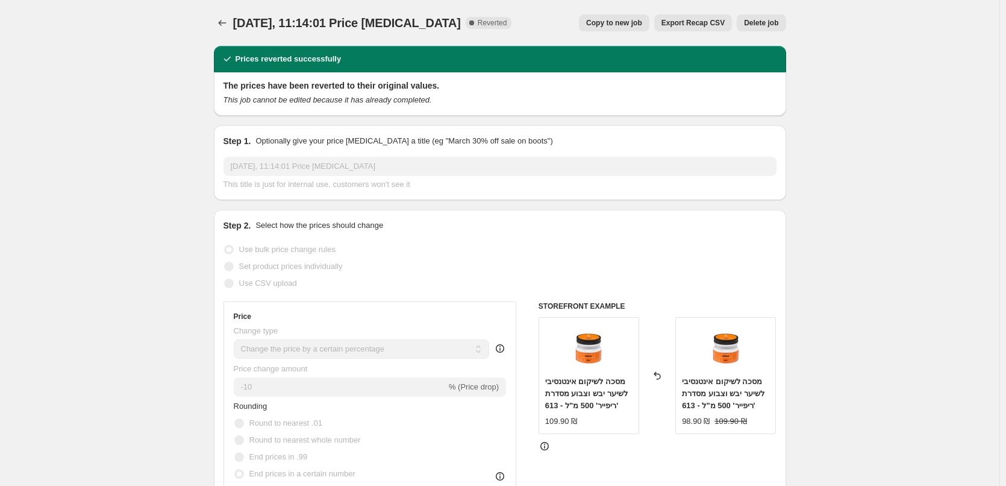
select select "percentage"
select select "collection"
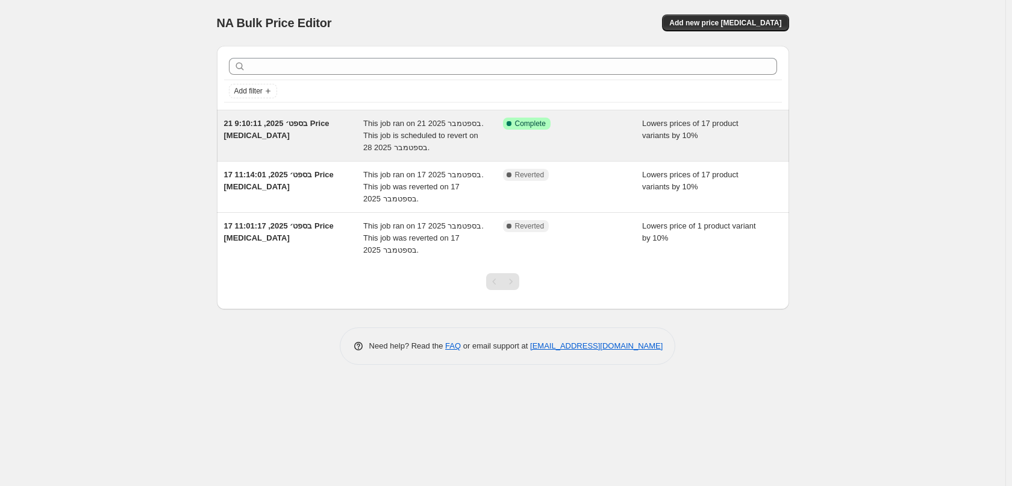
click at [277, 127] on span "[DATE], 9:10:11 Price [MEDICAL_DATA]" at bounding box center [276, 129] width 105 height 21
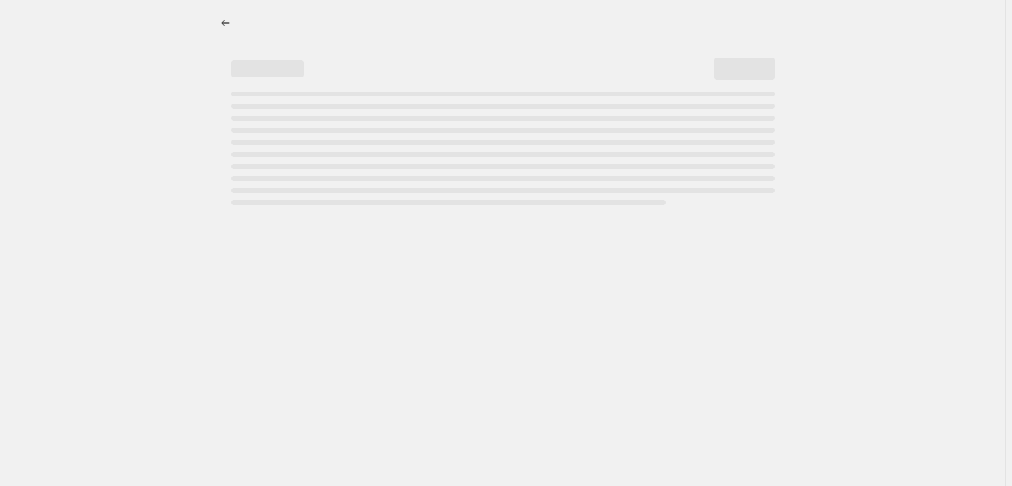
select select "percentage"
select select "vendor"
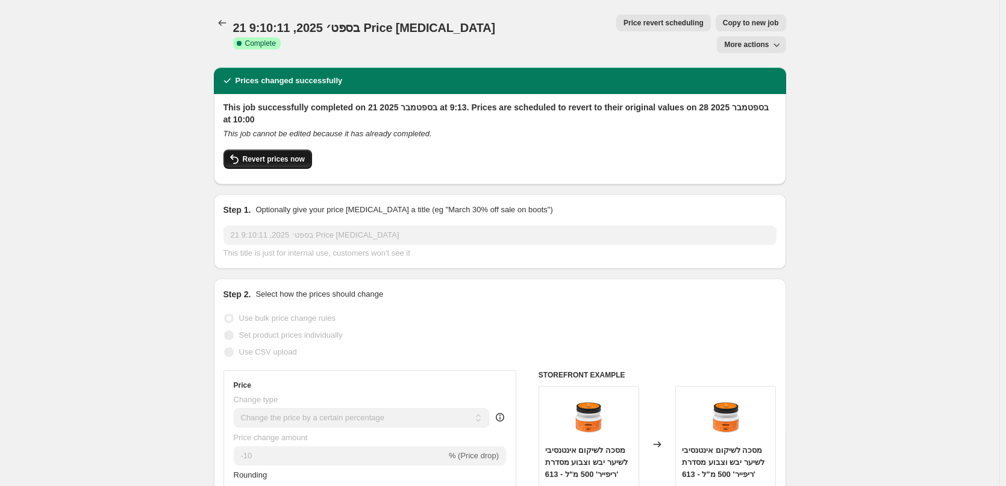
click at [292, 154] on span "Revert prices now" at bounding box center [274, 159] width 62 height 10
checkbox input "false"
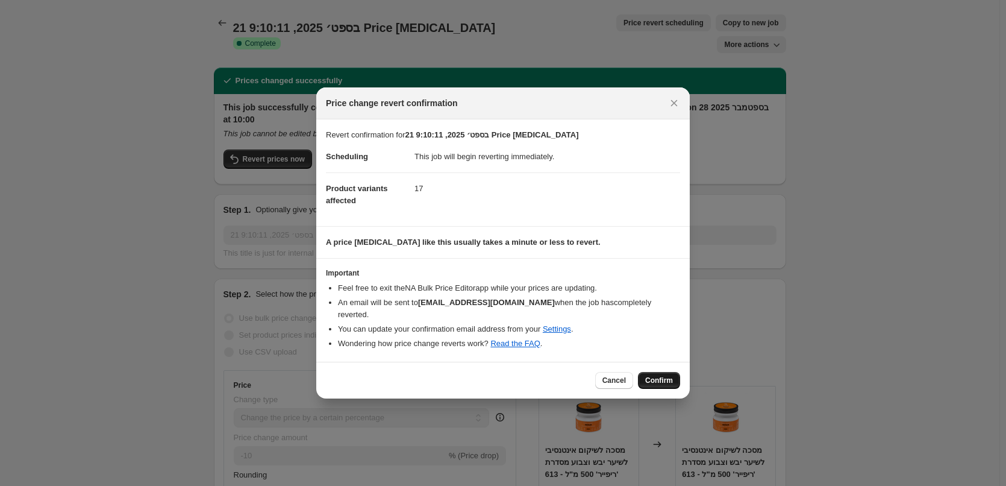
click at [657, 375] on span "Confirm" at bounding box center [659, 380] width 28 height 10
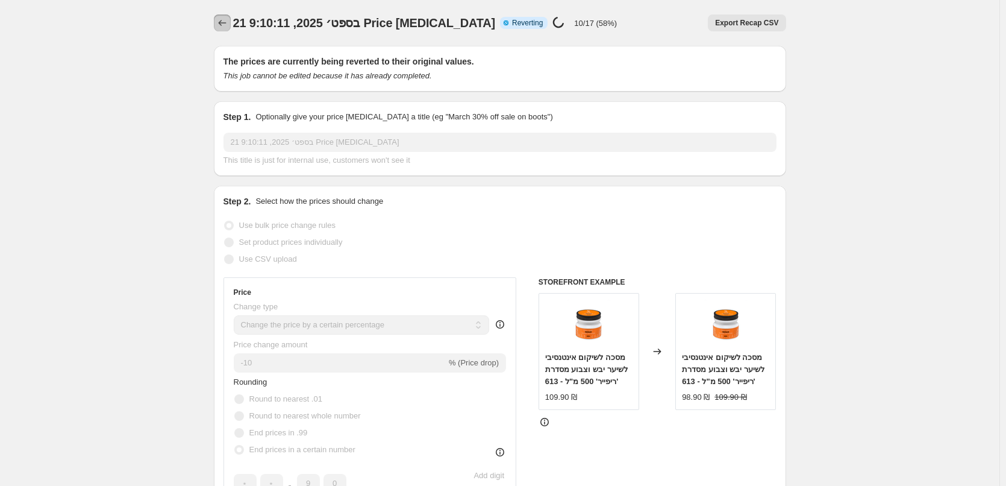
click at [222, 28] on icon "Price change jobs" at bounding box center [222, 23] width 12 height 12
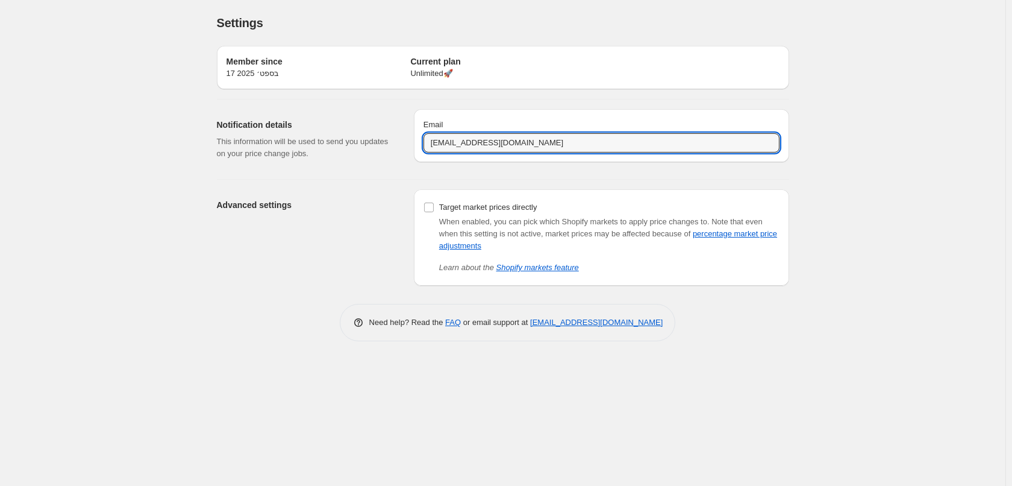
drag, startPoint x: 442, startPoint y: 143, endPoint x: 414, endPoint y: 136, distance: 29.2
click at [414, 136] on div "Email bar@dealcosmetics.co.il" at bounding box center [601, 135] width 375 height 53
type input "ofir@dealcosmetics.co.il"
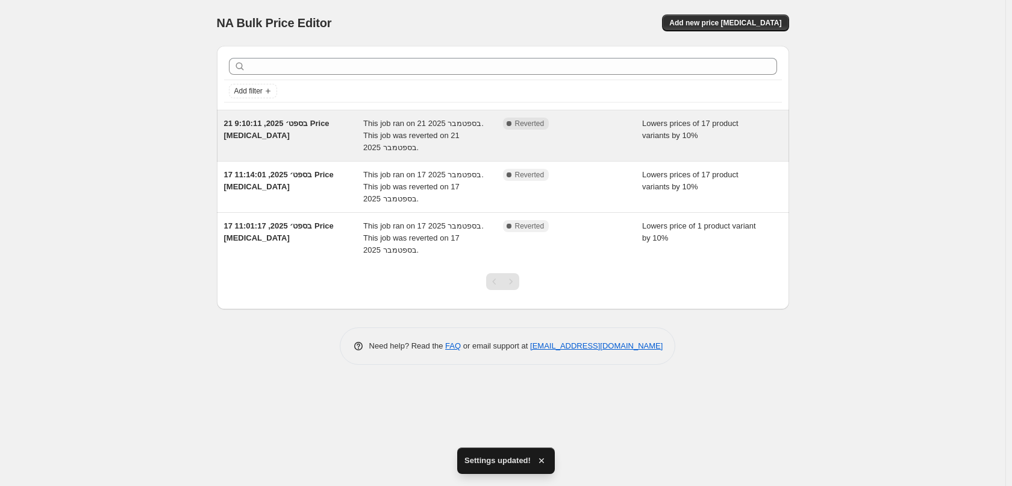
click at [292, 133] on div "21 בספט׳ 2025, 9:10:11 Price change job" at bounding box center [294, 136] width 140 height 36
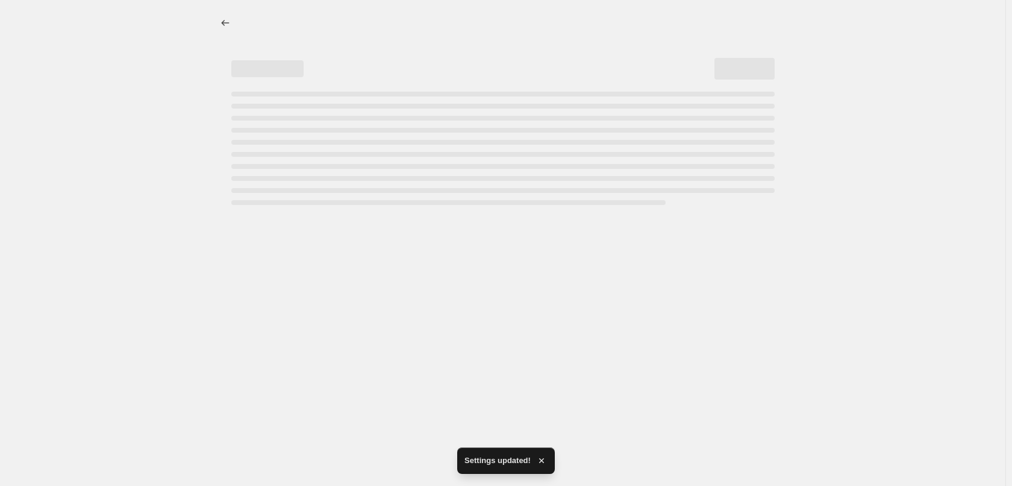
select select "percentage"
select select "vendor"
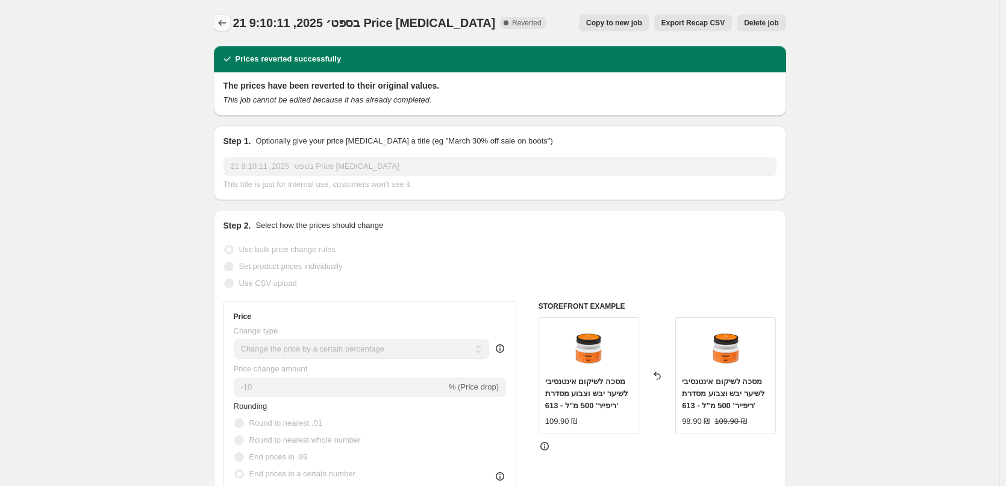
click at [221, 27] on icon "Price change jobs" at bounding box center [222, 23] width 12 height 12
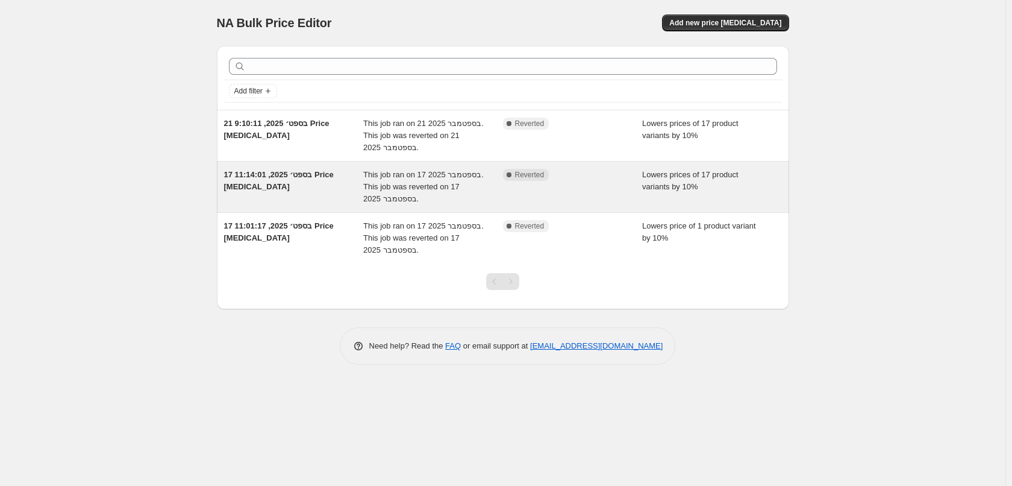
click at [294, 189] on div "17 בספט׳ 2025, 11:14:01 Price [MEDICAL_DATA]" at bounding box center [294, 187] width 140 height 36
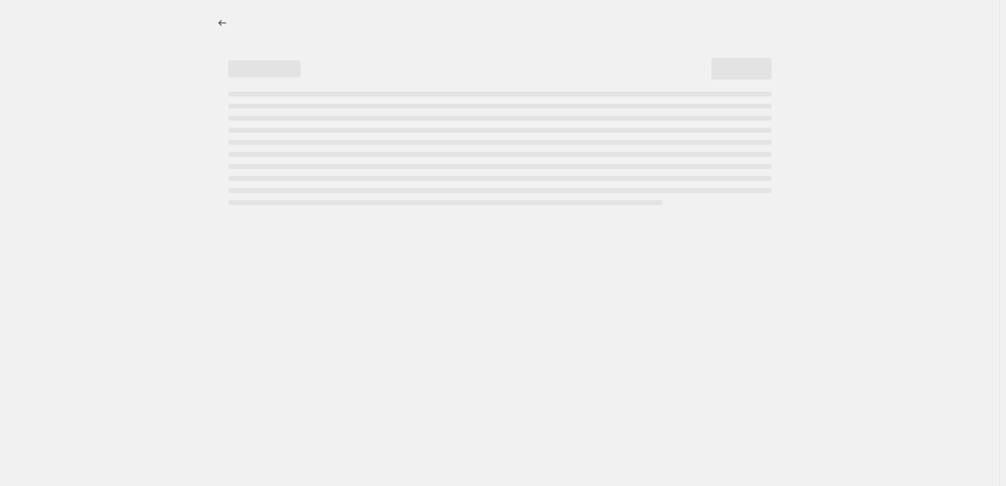
select select "percentage"
select select "collection"
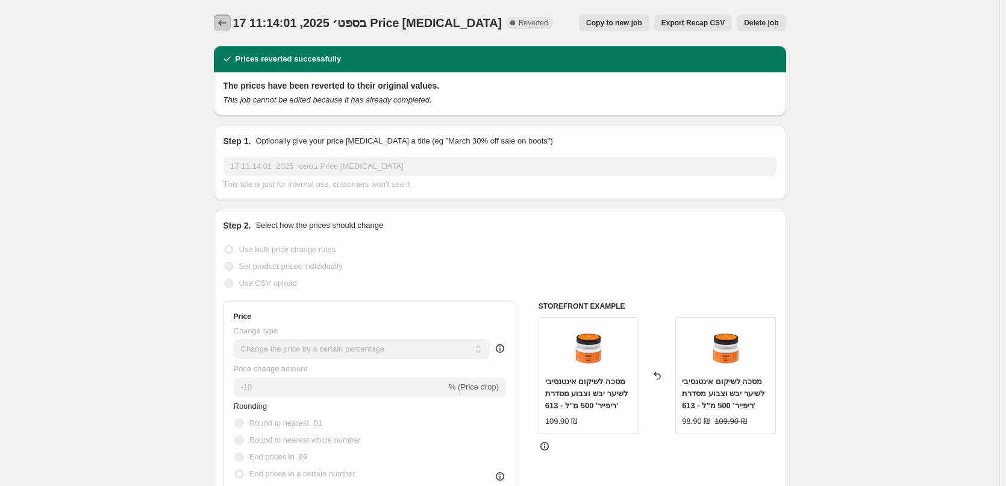
click at [224, 24] on icon "Price change jobs" at bounding box center [222, 23] width 12 height 12
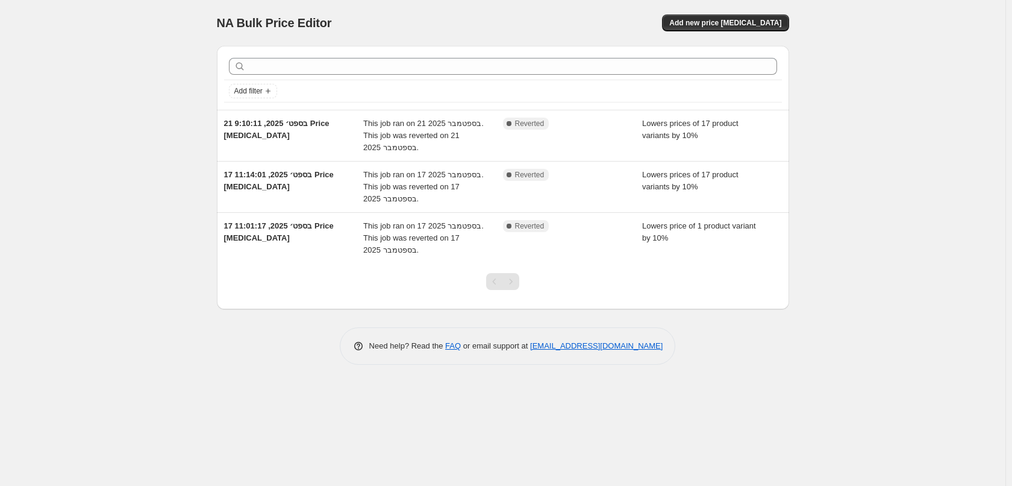
drag, startPoint x: 2, startPoint y: 44, endPoint x: 22, endPoint y: 79, distance: 40.2
click at [22, 79] on div "NA Bulk Price Editor. This page is ready NA Bulk Price Editor Add new price cha…" at bounding box center [503, 243] width 1006 height 486
